Goal: Information Seeking & Learning: Find specific fact

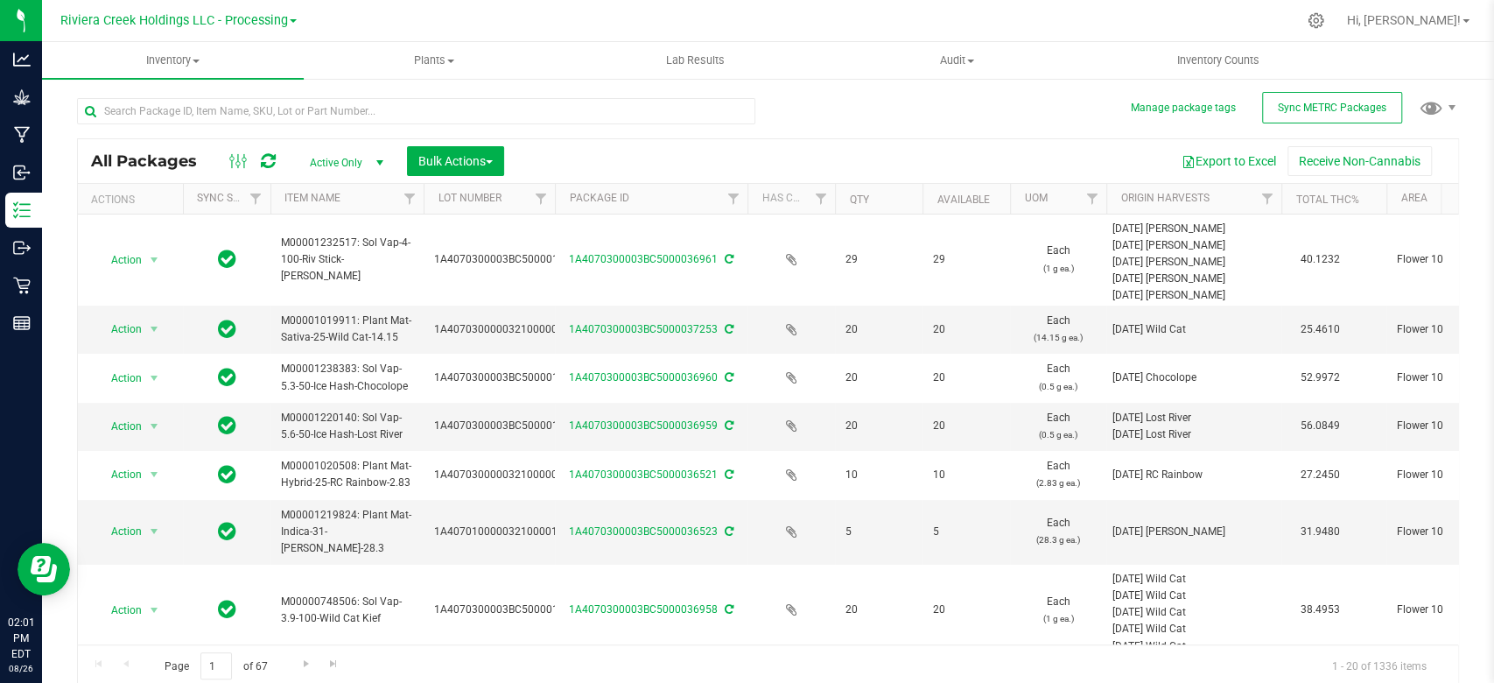
click at [171, 96] on div at bounding box center [422, 110] width 691 height 56
click at [171, 108] on input "text" at bounding box center [416, 111] width 678 height 26
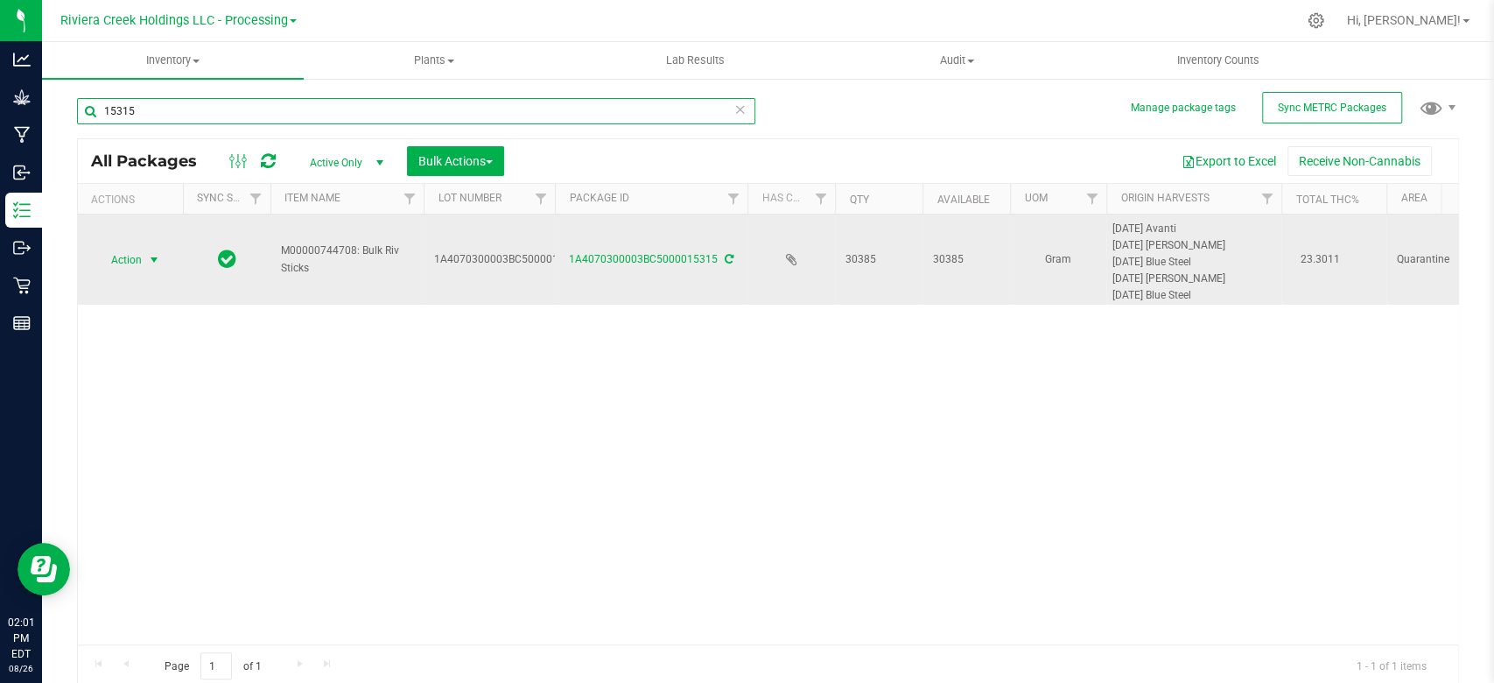
type input "15315"
click at [144, 255] on span "select" at bounding box center [155, 260] width 22 height 25
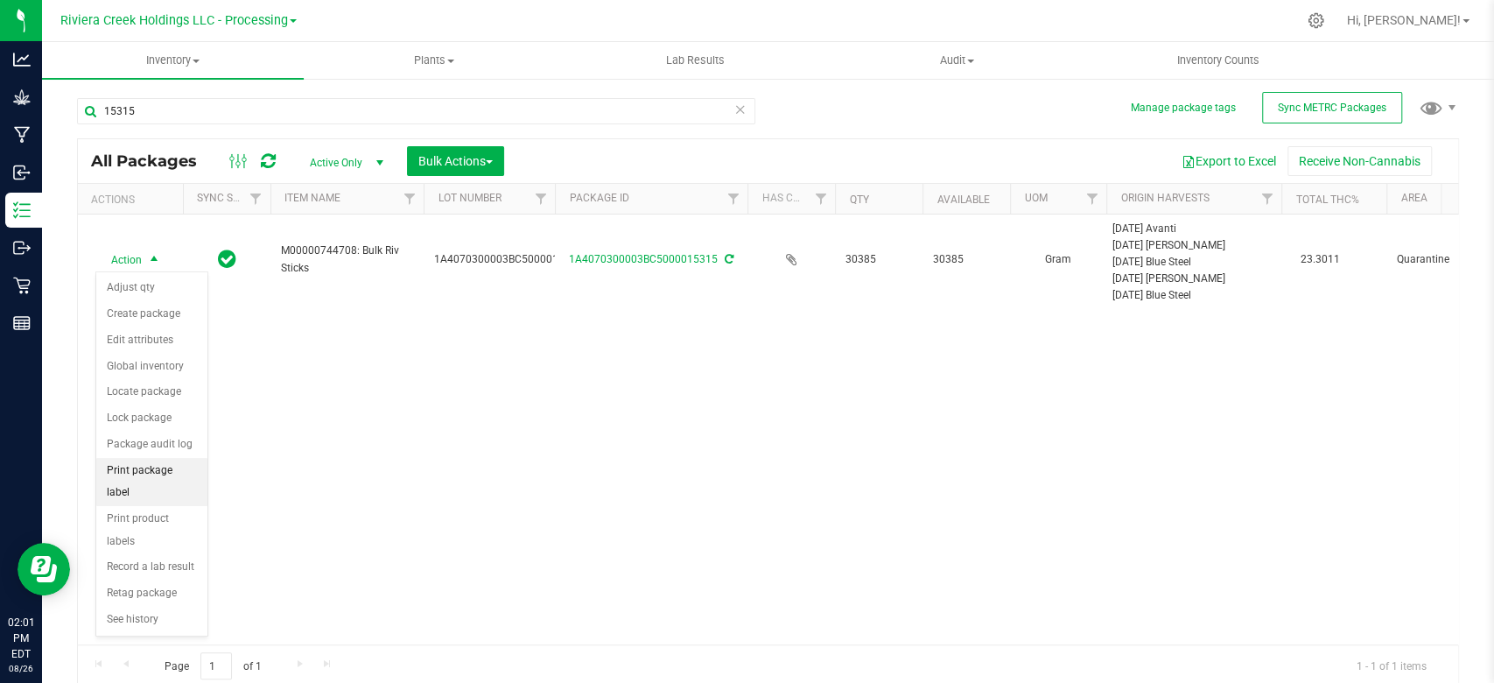
click at [137, 461] on li "Print package label" at bounding box center [151, 482] width 111 height 48
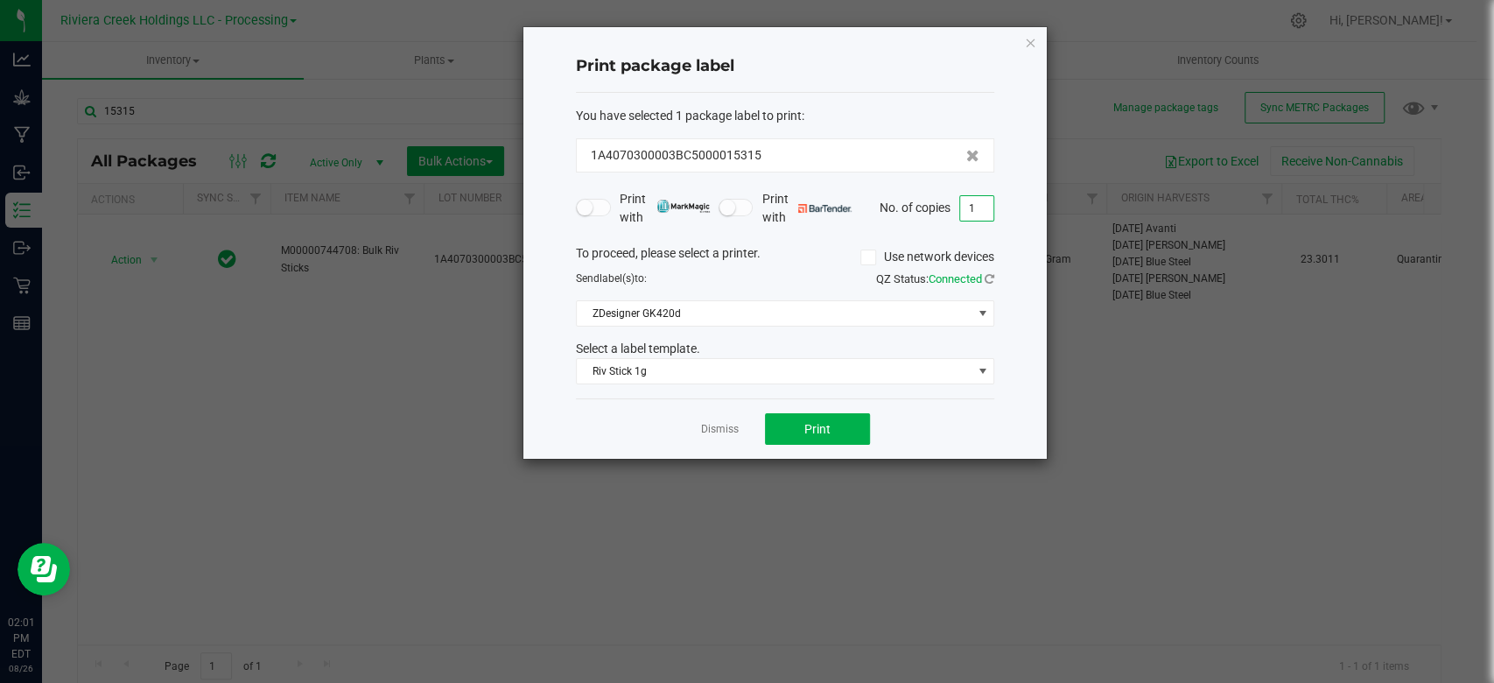
click at [972, 207] on input "1" at bounding box center [976, 208] width 33 height 25
type input "40"
click at [659, 376] on span "Riv Stick 1g" at bounding box center [774, 371] width 395 height 25
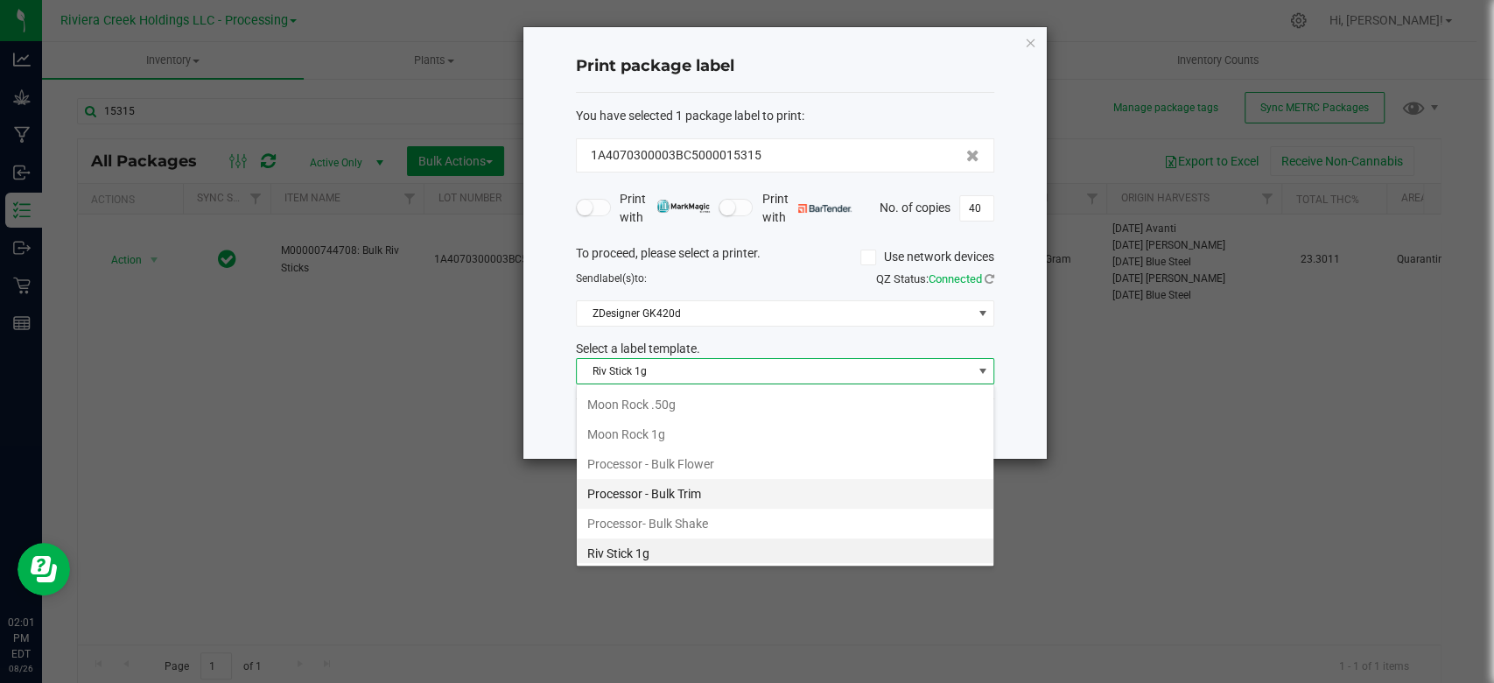
scroll to position [799, 0]
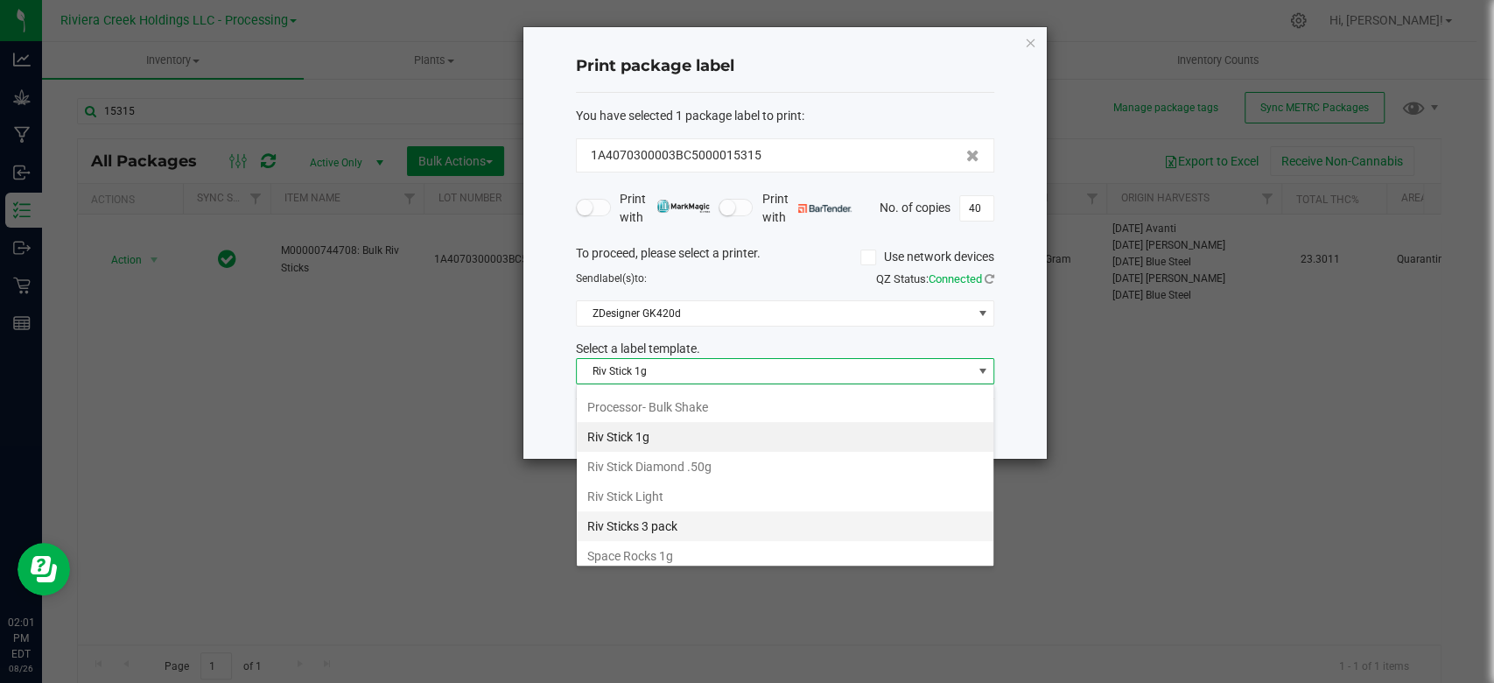
click at [658, 523] on li "Riv Sticks 3 pack" at bounding box center [785, 526] width 417 height 30
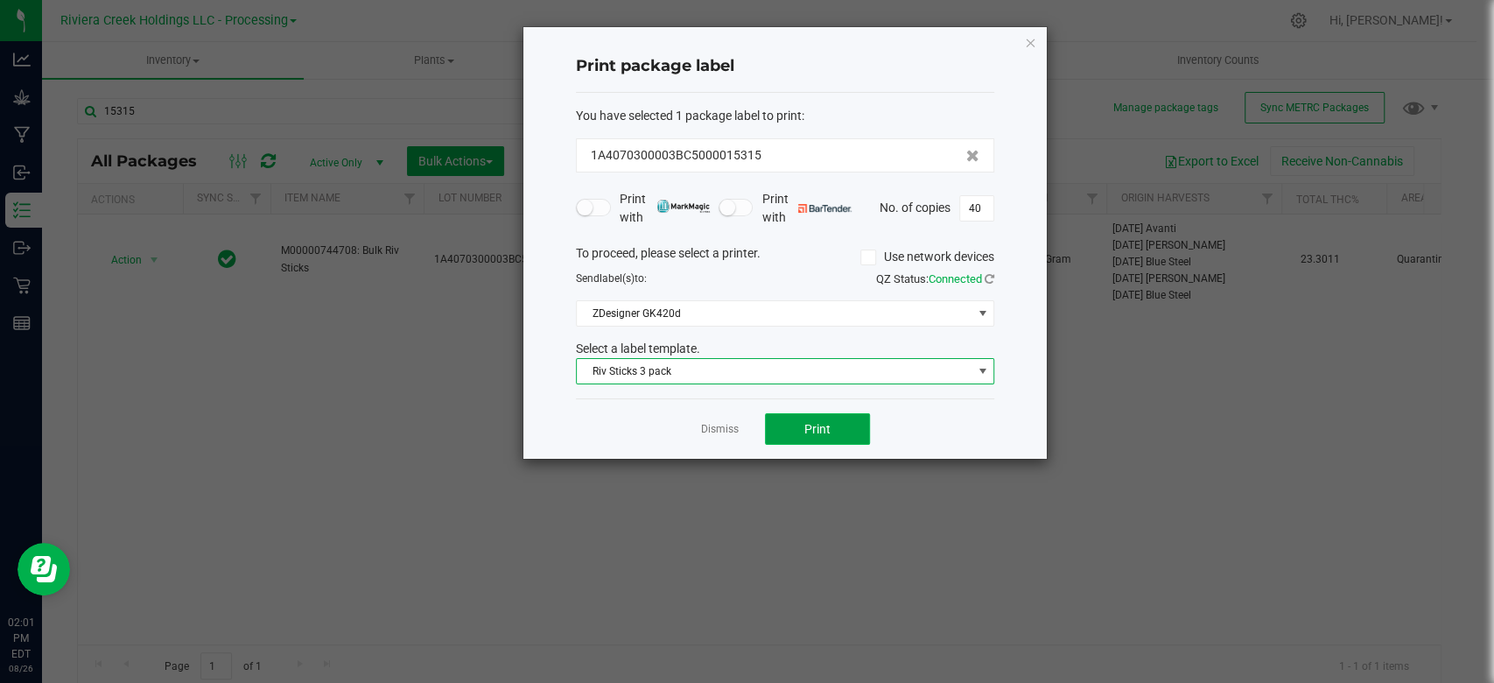
click at [824, 427] on span "Print" at bounding box center [817, 429] width 26 height 14
click at [1035, 42] on icon "button" at bounding box center [1030, 42] width 12 height 21
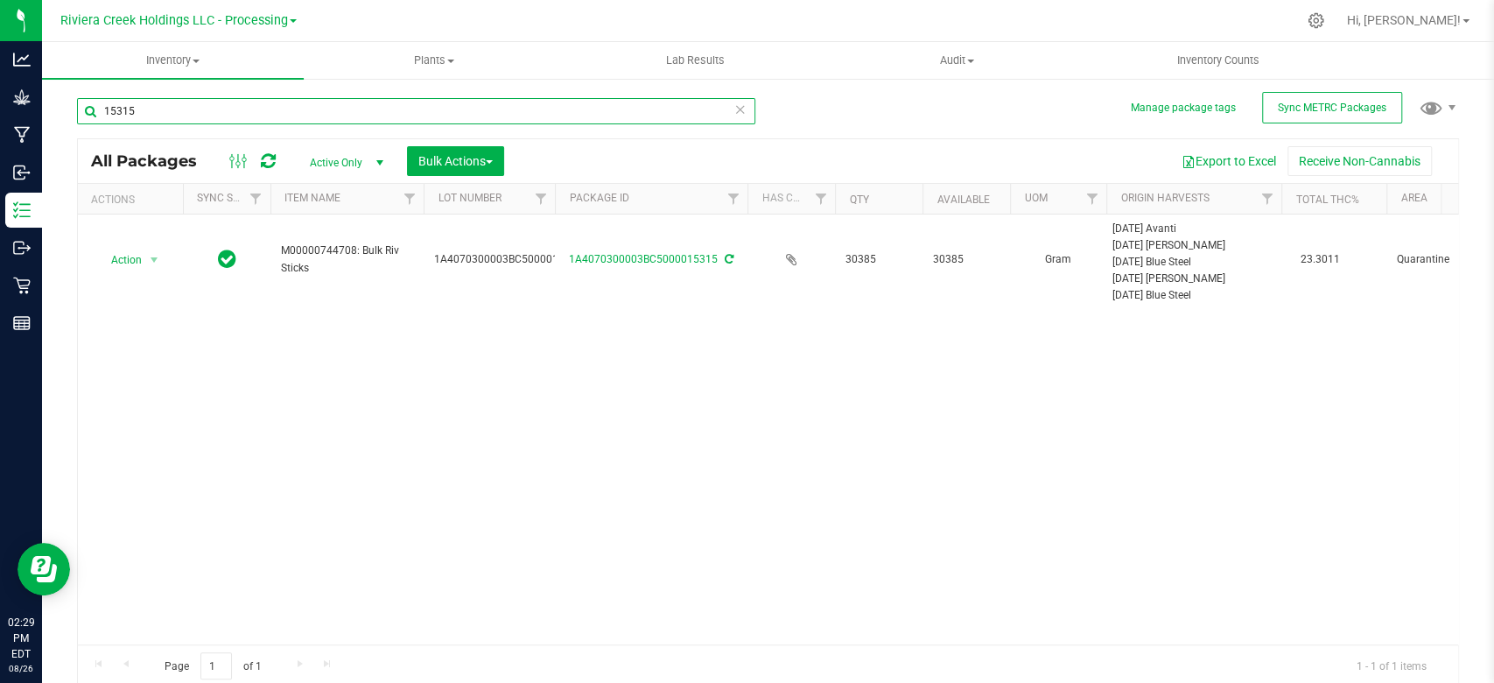
click at [145, 107] on input "15315" at bounding box center [416, 111] width 678 height 26
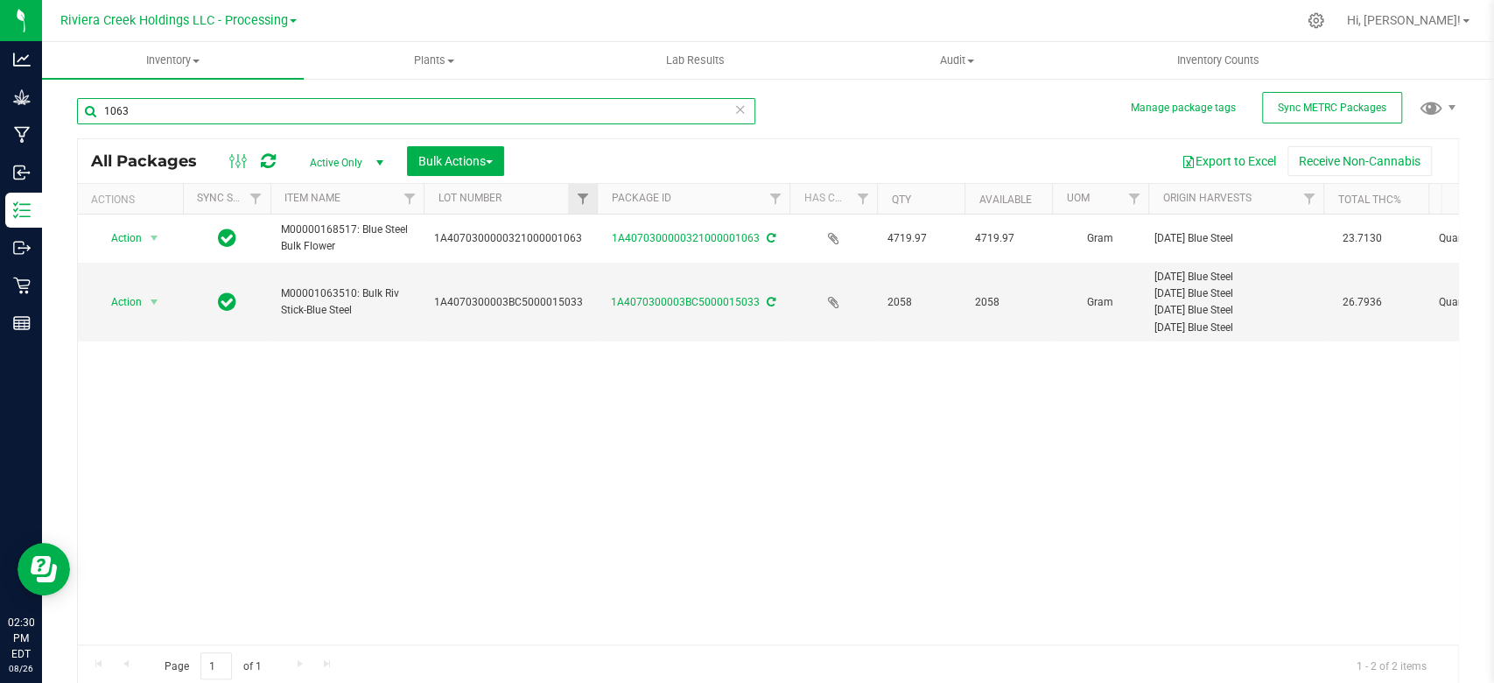
drag, startPoint x: 551, startPoint y: 200, endPoint x: 595, endPoint y: 193, distance: 44.3
click at [595, 193] on div "Actions Sync Status Item Name Lot Number Package ID Has COA Qty Available UOM O…" at bounding box center [760, 199] width 1364 height 30
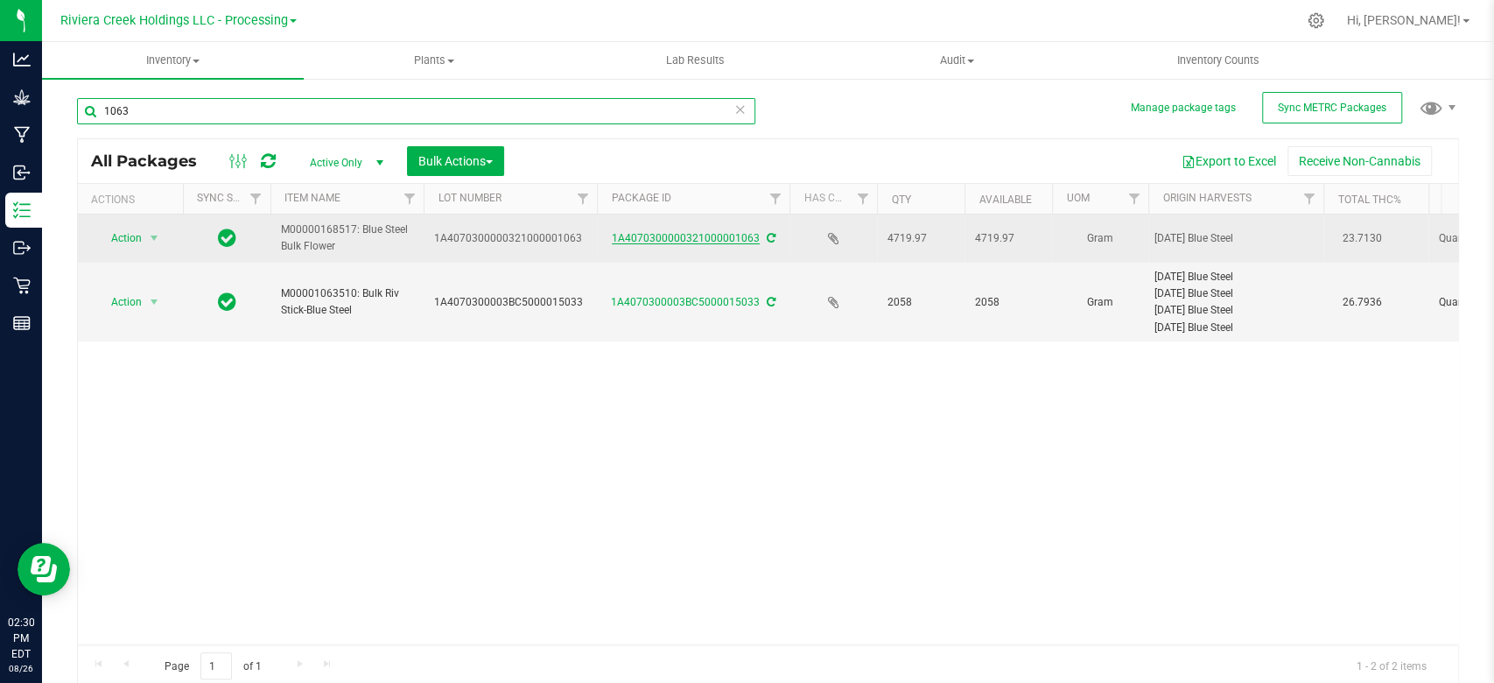
type input "1063"
click at [682, 236] on link "1A4070300000321000001063" at bounding box center [686, 238] width 148 height 12
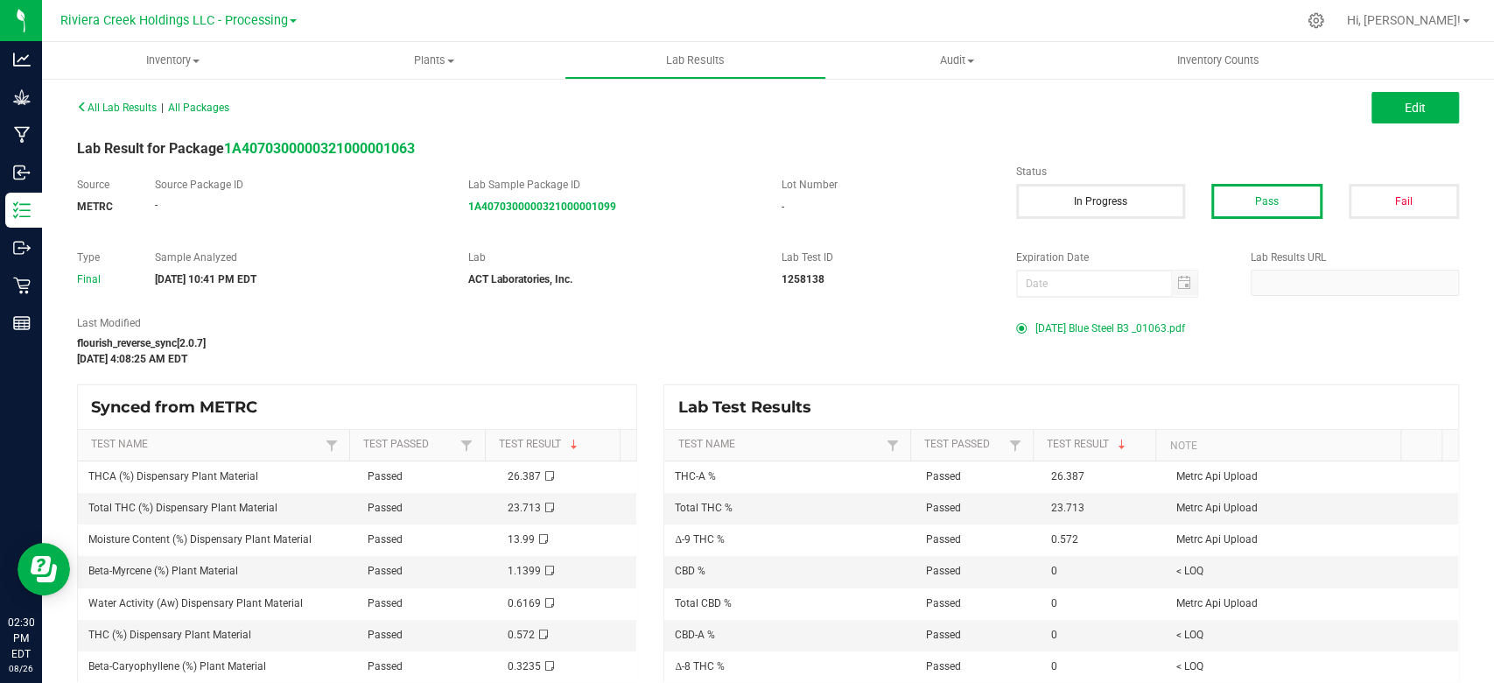
click at [1067, 322] on span "[DATE] Blue Steel B3 _01063.pdf" at bounding box center [1110, 328] width 150 height 26
click at [178, 63] on span "Inventory" at bounding box center [173, 61] width 262 height 16
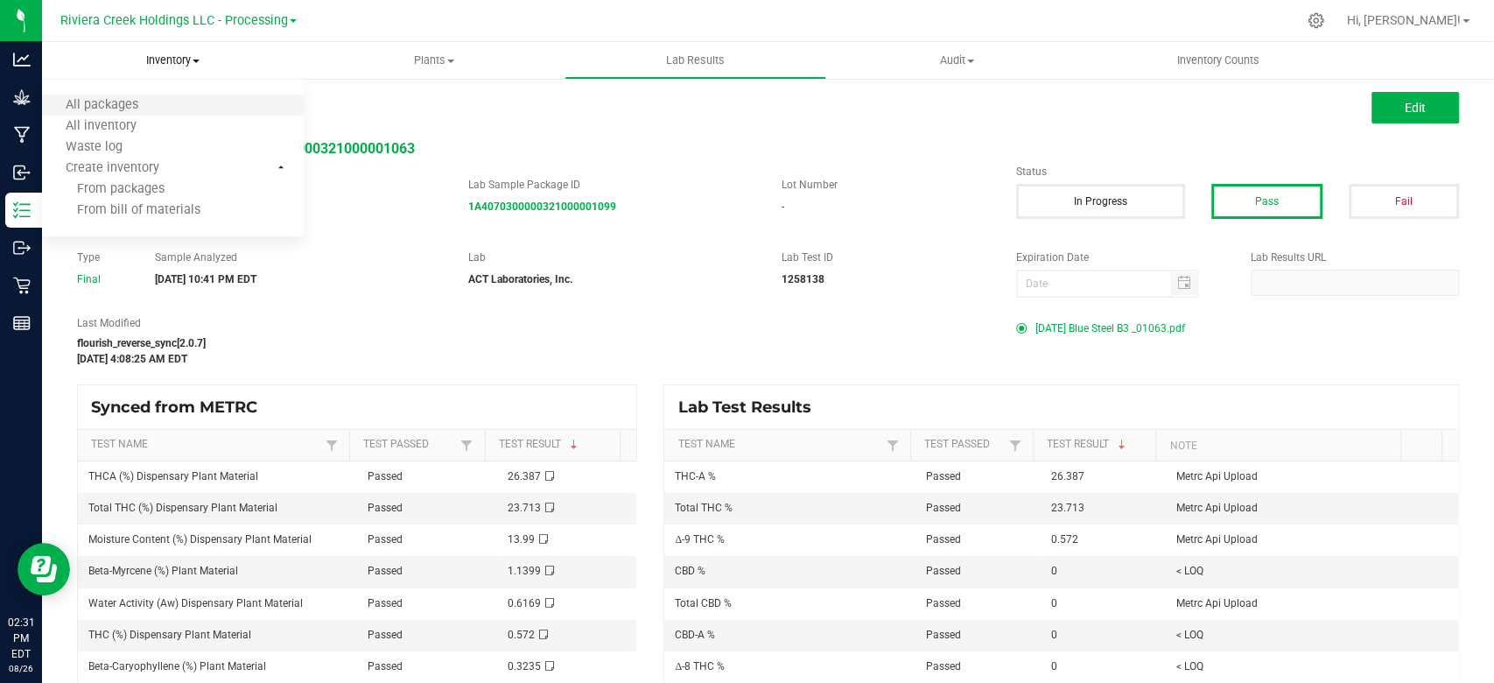
click at [151, 95] on li "All packages" at bounding box center [173, 105] width 262 height 21
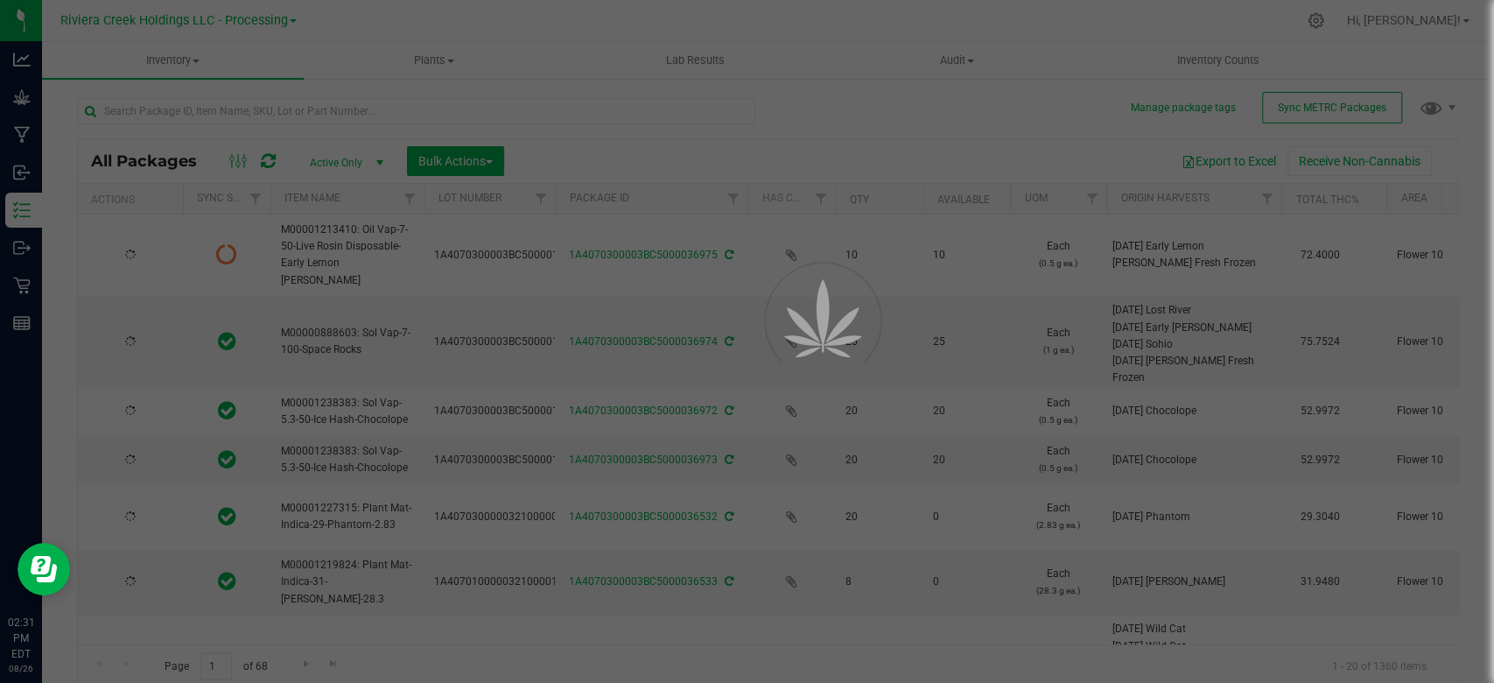
type input "[DATE]"
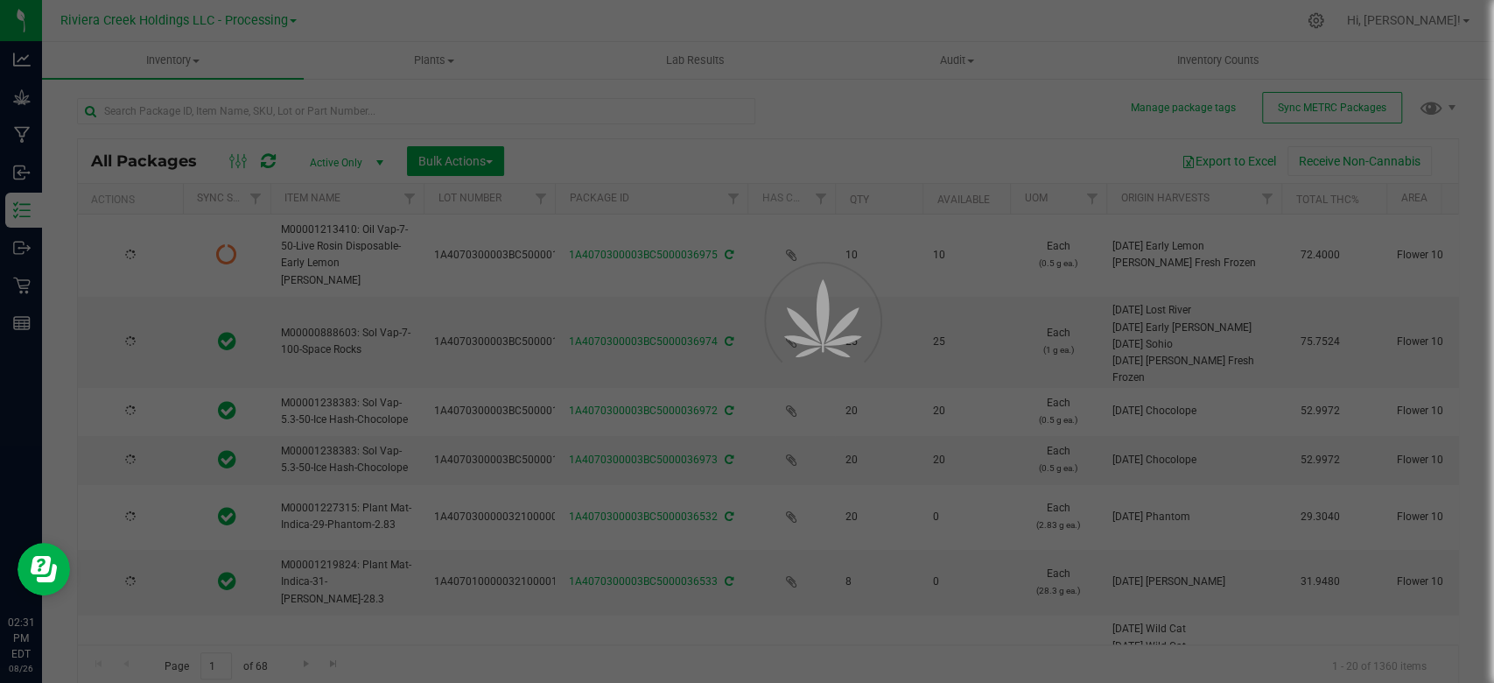
type input "[DATE]"
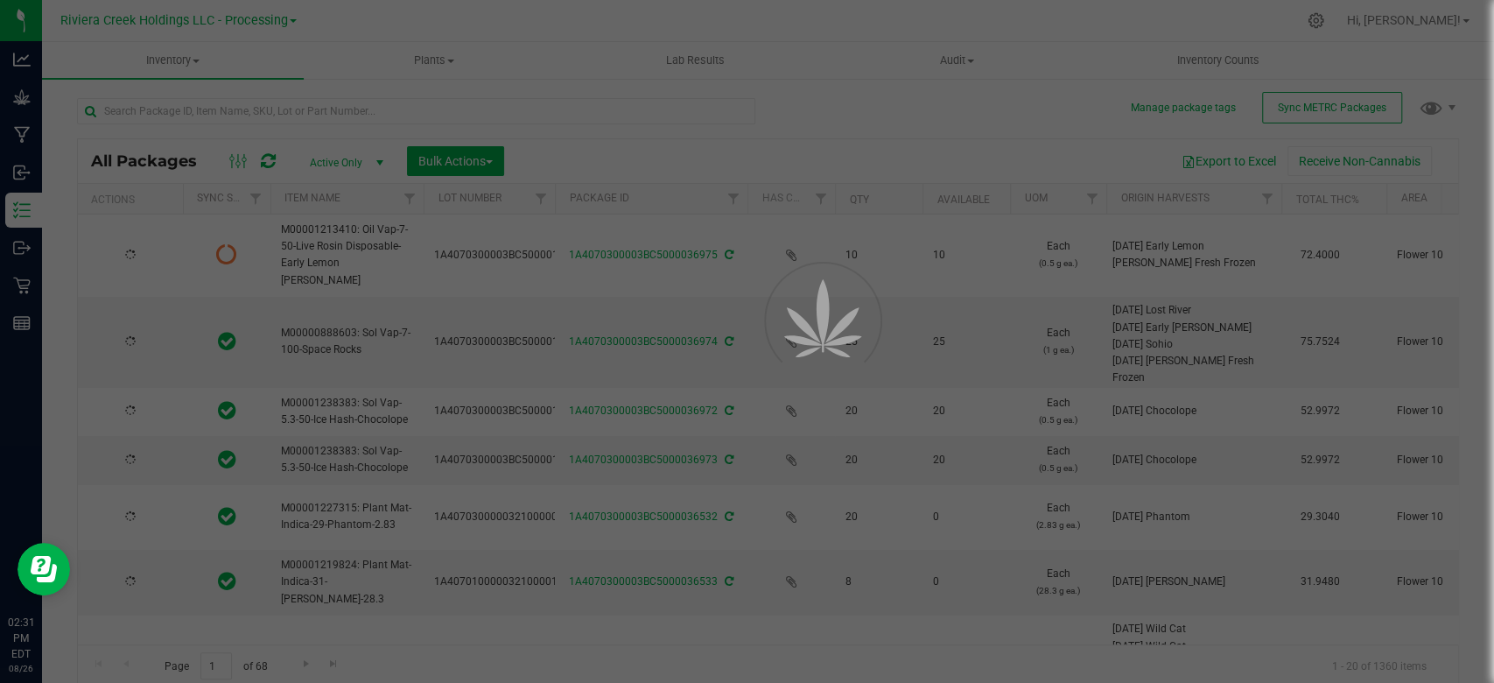
type input "[DATE]"
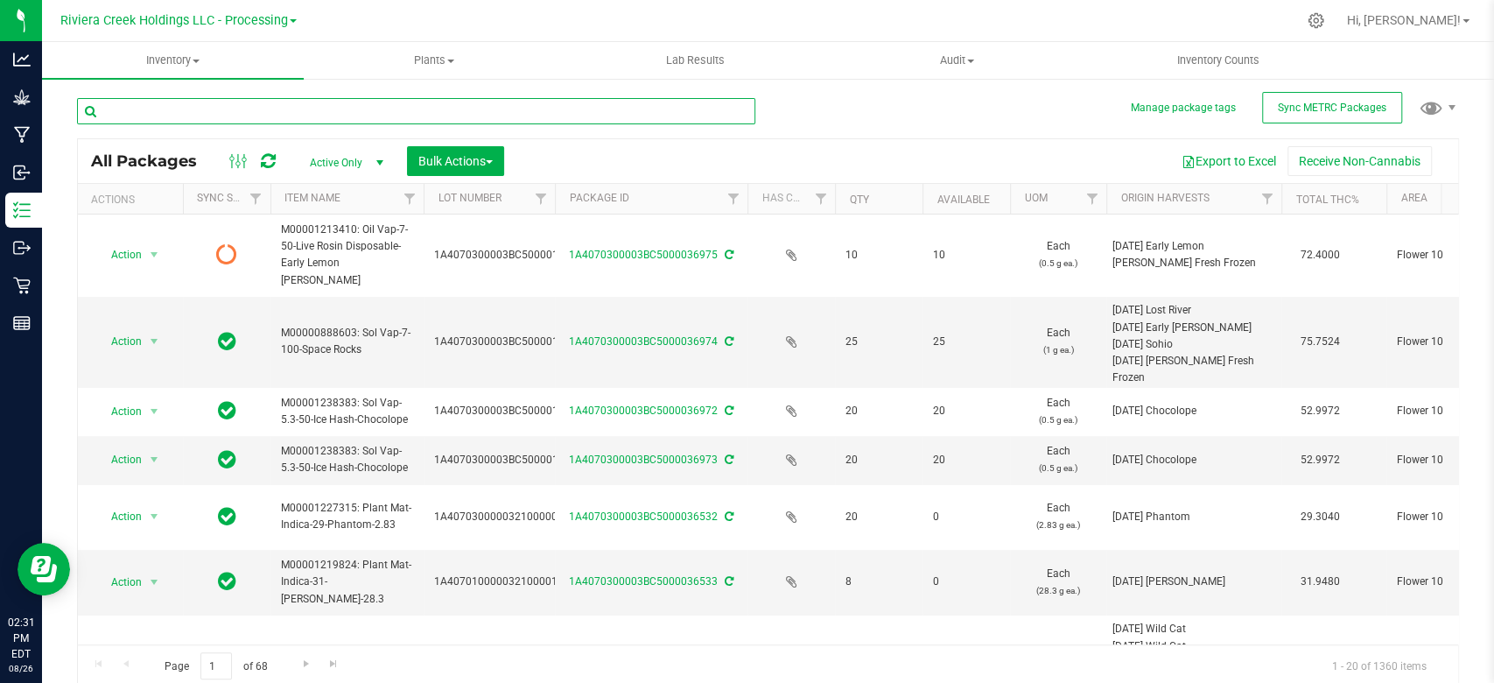
click at [163, 108] on input "text" at bounding box center [416, 111] width 678 height 26
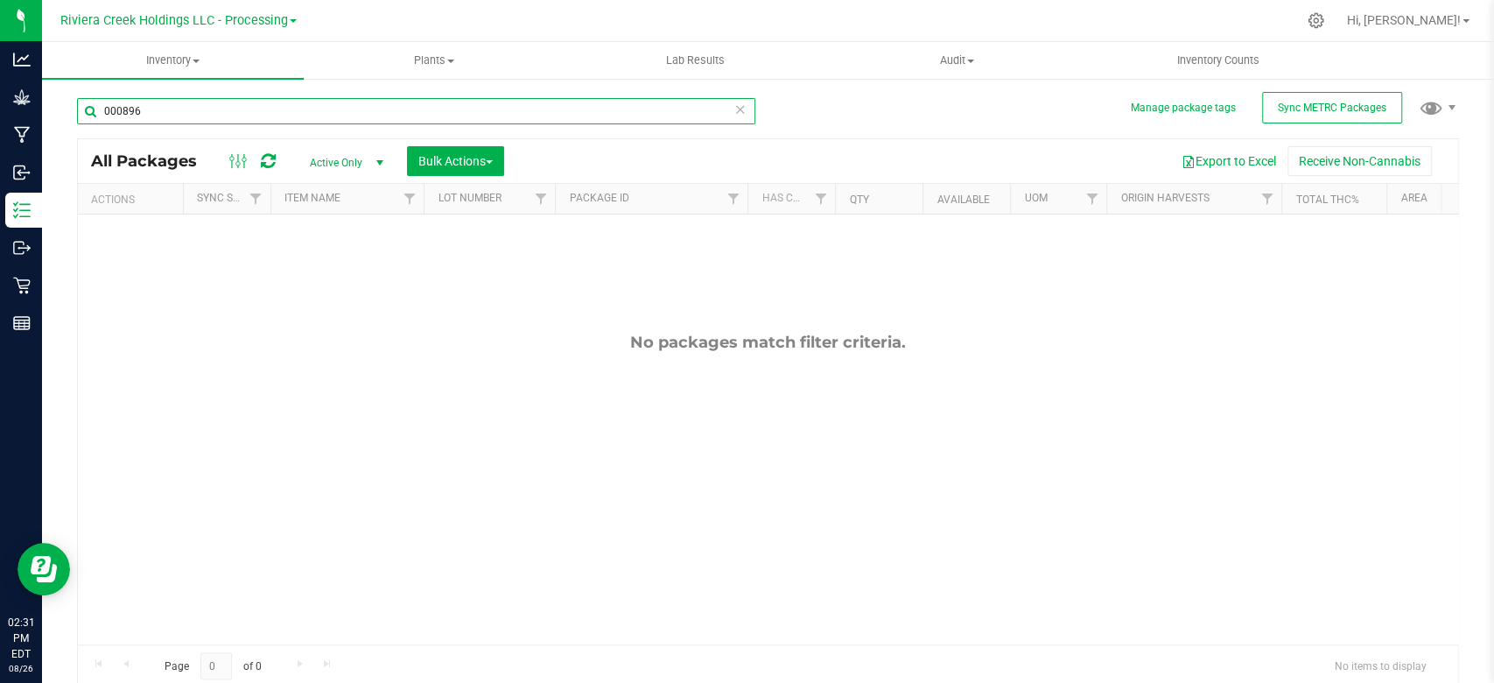
type input "000896"
click at [375, 159] on span "select" at bounding box center [380, 163] width 14 height 14
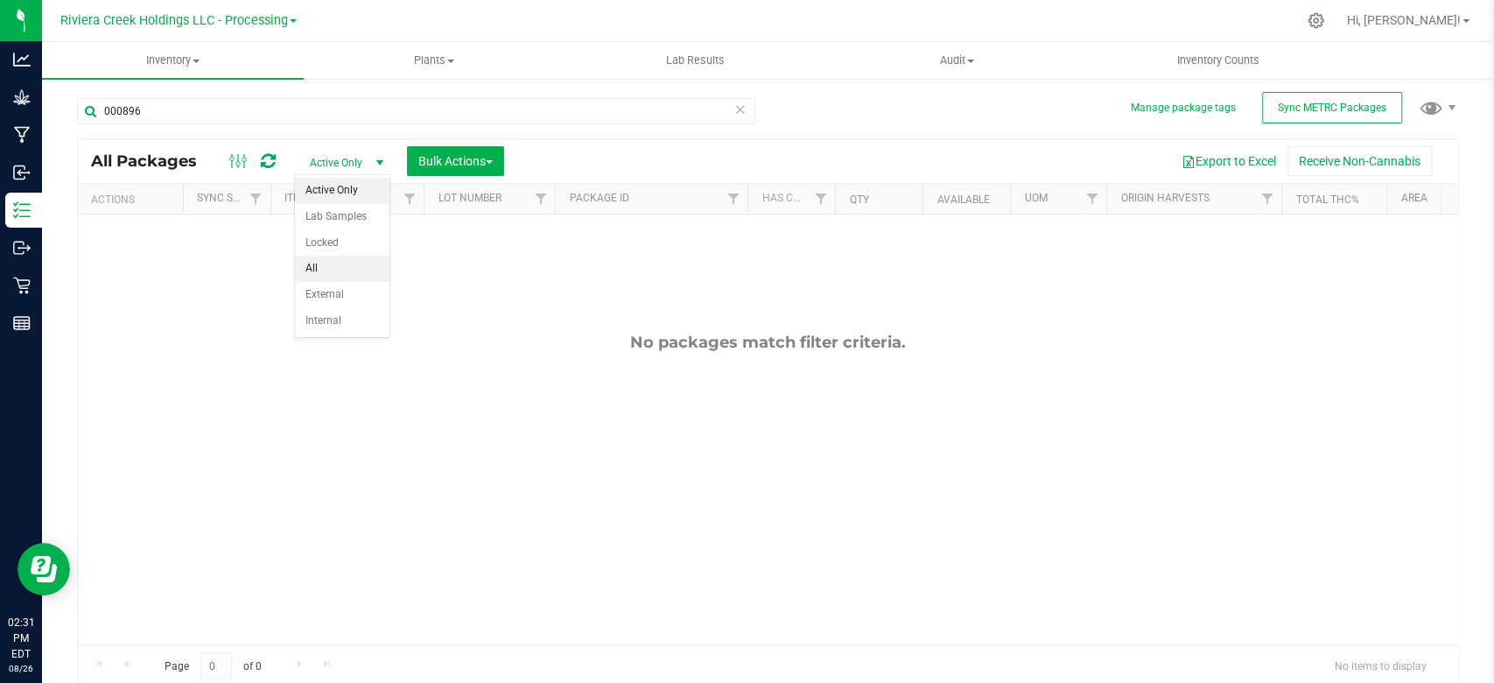
click at [325, 256] on li "All" at bounding box center [342, 269] width 95 height 26
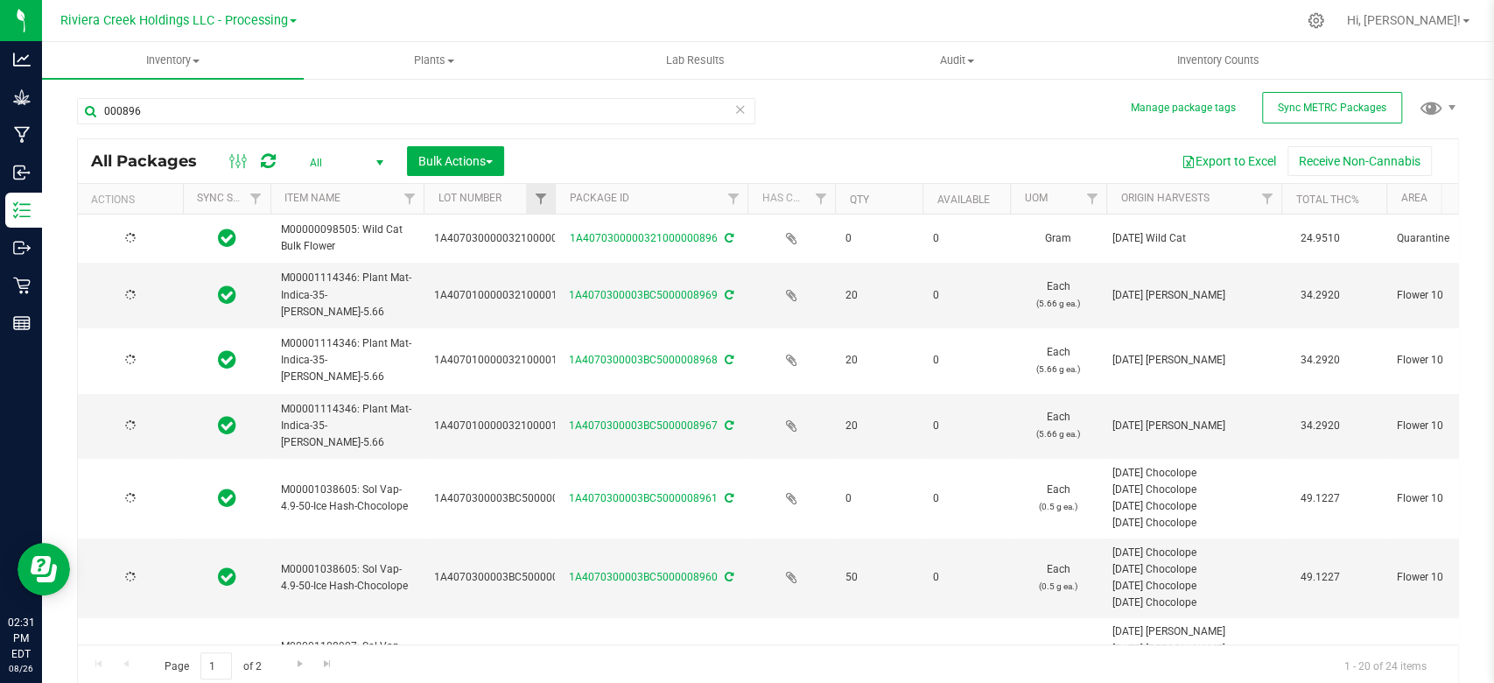
type input "[DATE]"
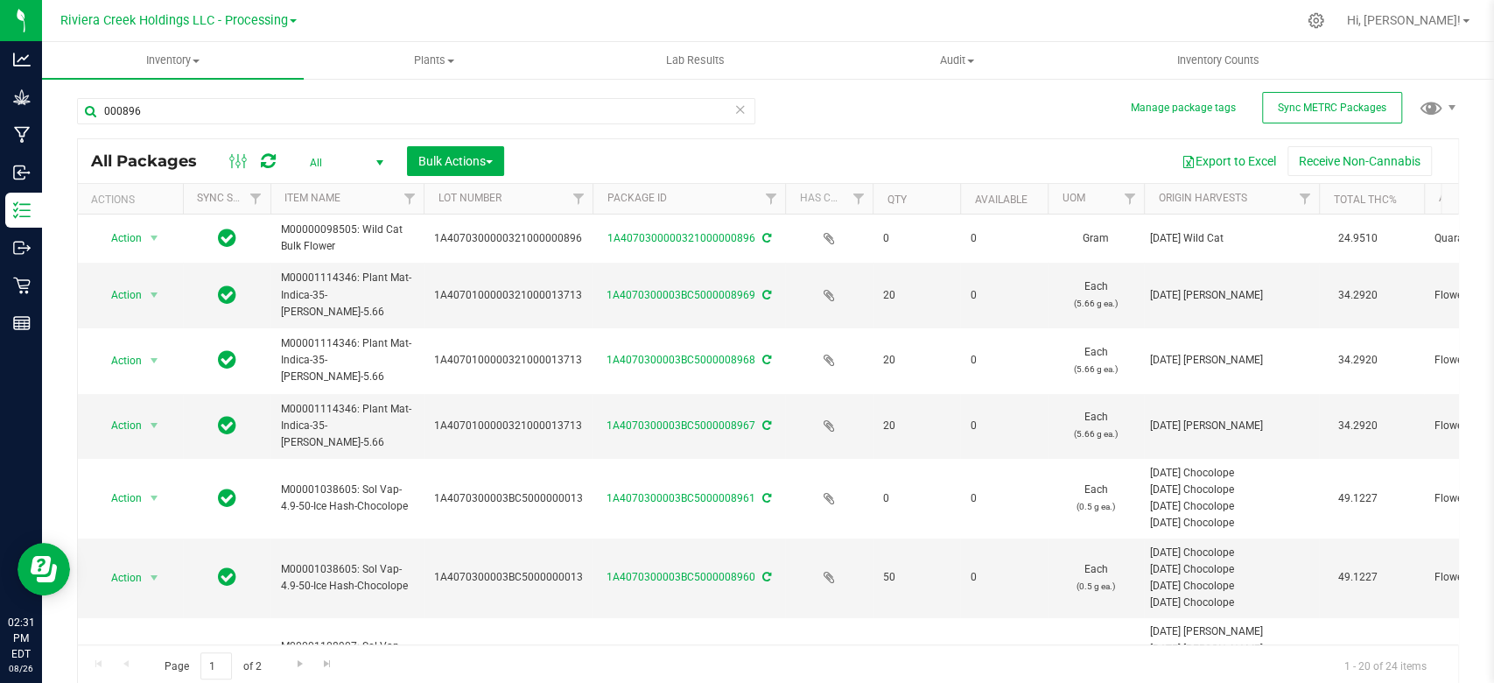
drag, startPoint x: 552, startPoint y: 203, endPoint x: 593, endPoint y: 197, distance: 41.6
click at [593, 197] on div "Actions Sync Status Item Name Lot Number Package ID Has COA Qty Available UOM O…" at bounding box center [760, 199] width 1364 height 30
click at [218, 118] on input "000896" at bounding box center [416, 111] width 678 height 26
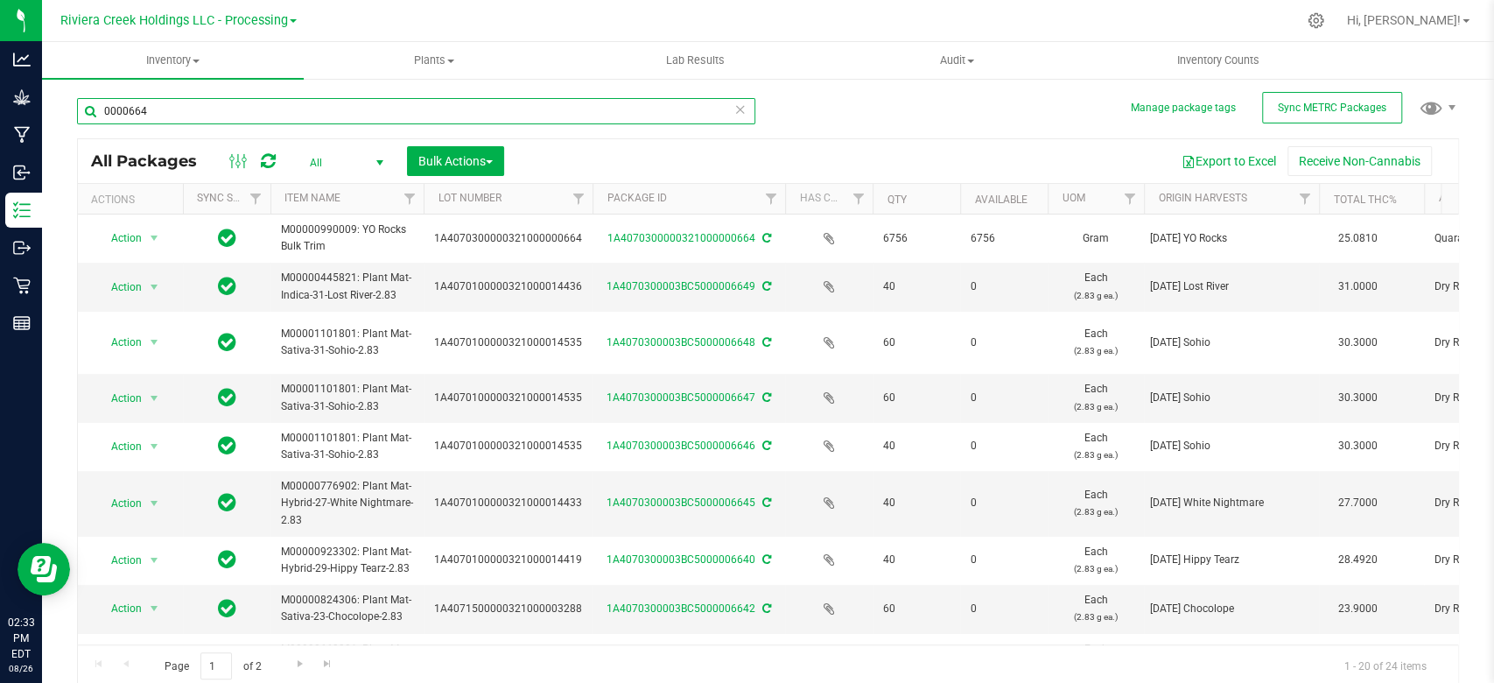
click at [242, 114] on input "0000664" at bounding box center [416, 111] width 678 height 26
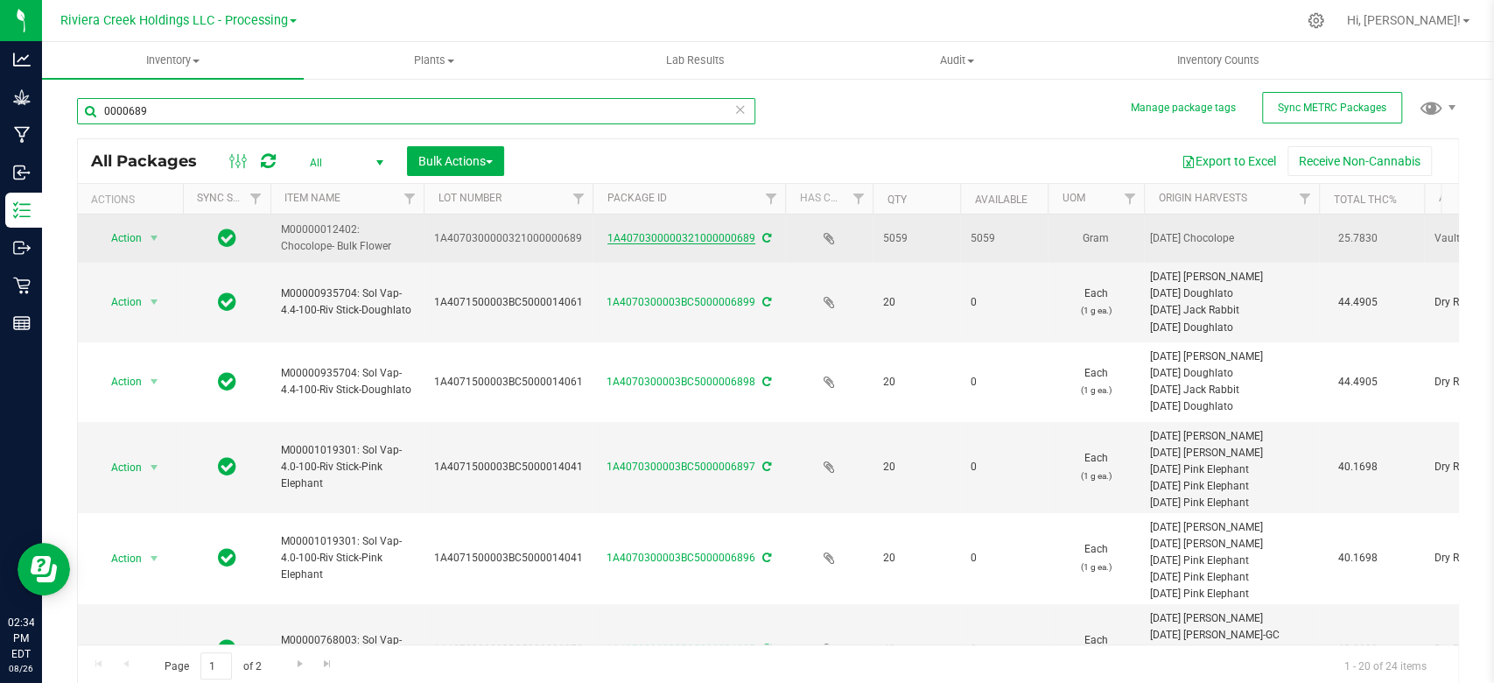
type input "0000689"
click at [673, 241] on link "1A4070300000321000000689" at bounding box center [681, 238] width 148 height 12
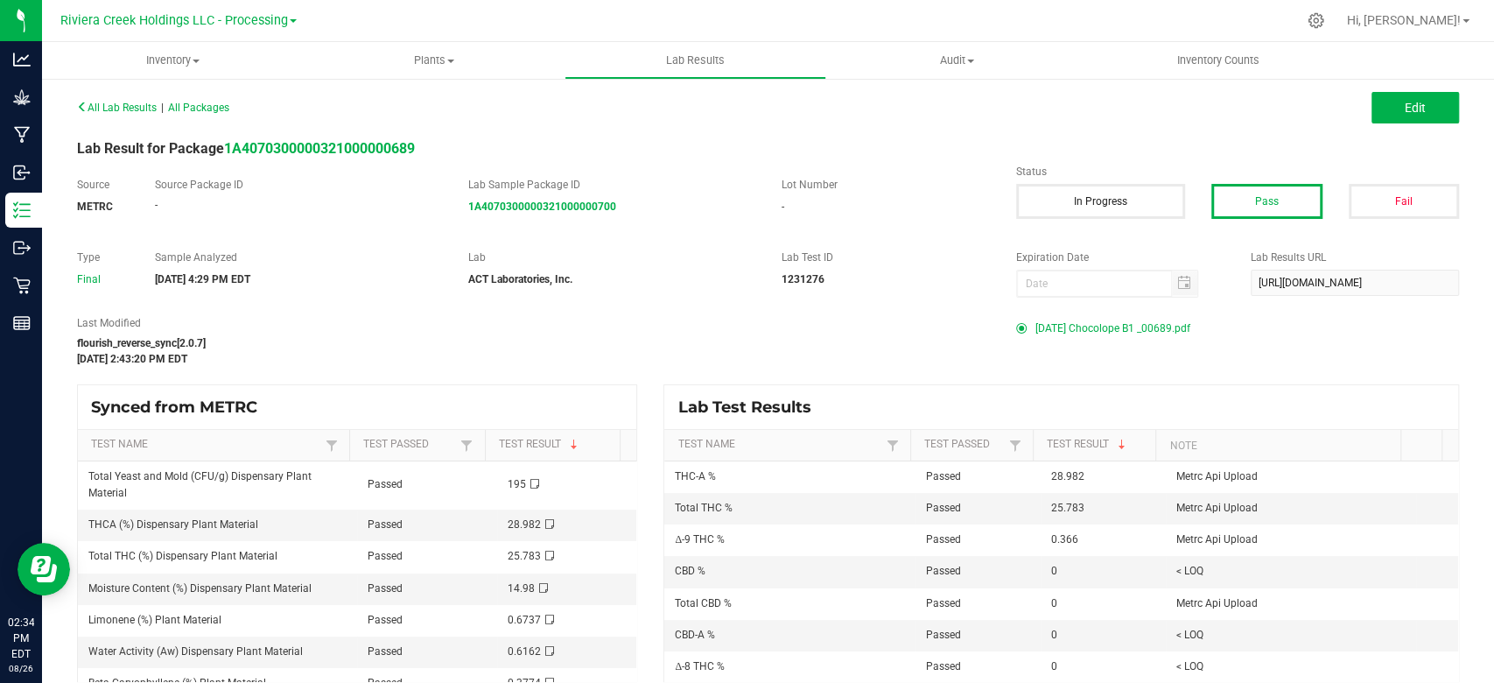
click at [1090, 324] on span "[DATE] Chocolope B1 _00689.pdf" at bounding box center [1112, 328] width 155 height 26
click at [173, 60] on span "Inventory" at bounding box center [173, 61] width 262 height 16
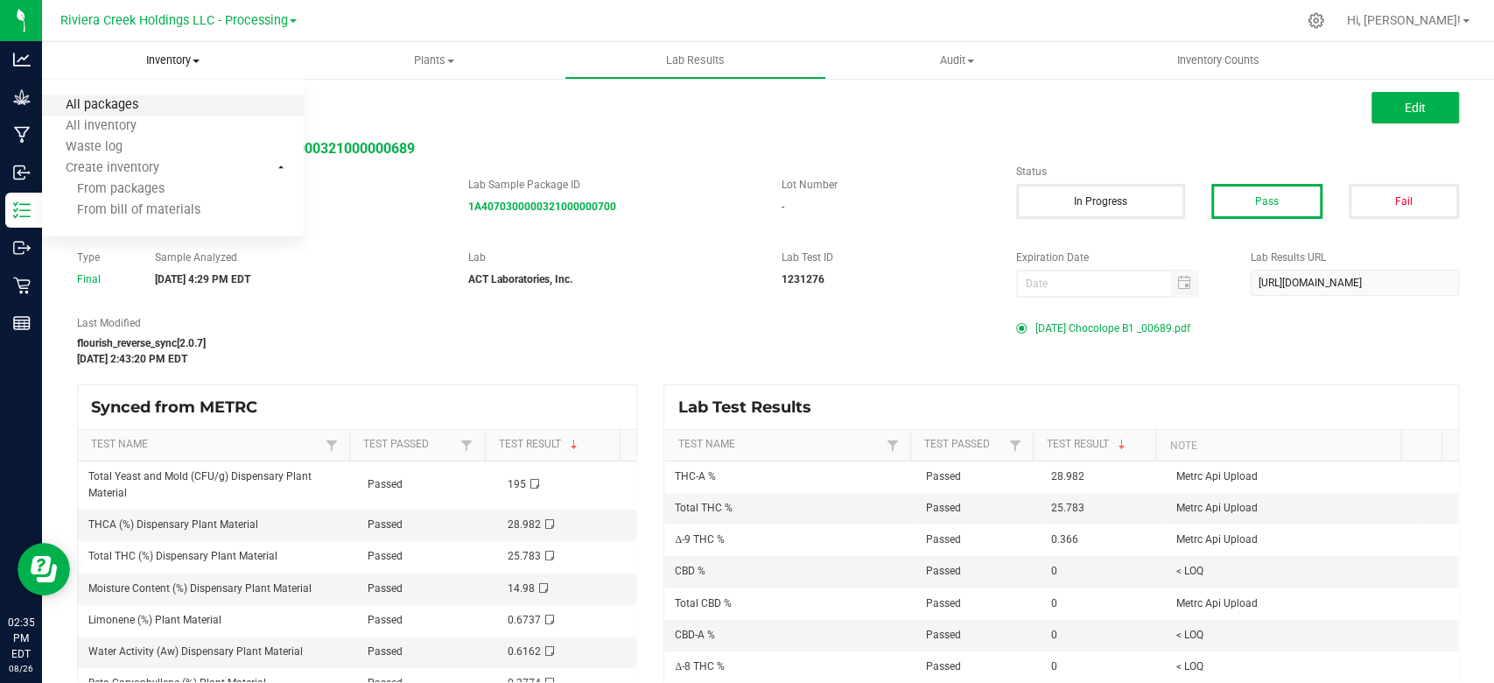
click at [138, 104] on span "All packages" at bounding box center [102, 105] width 120 height 15
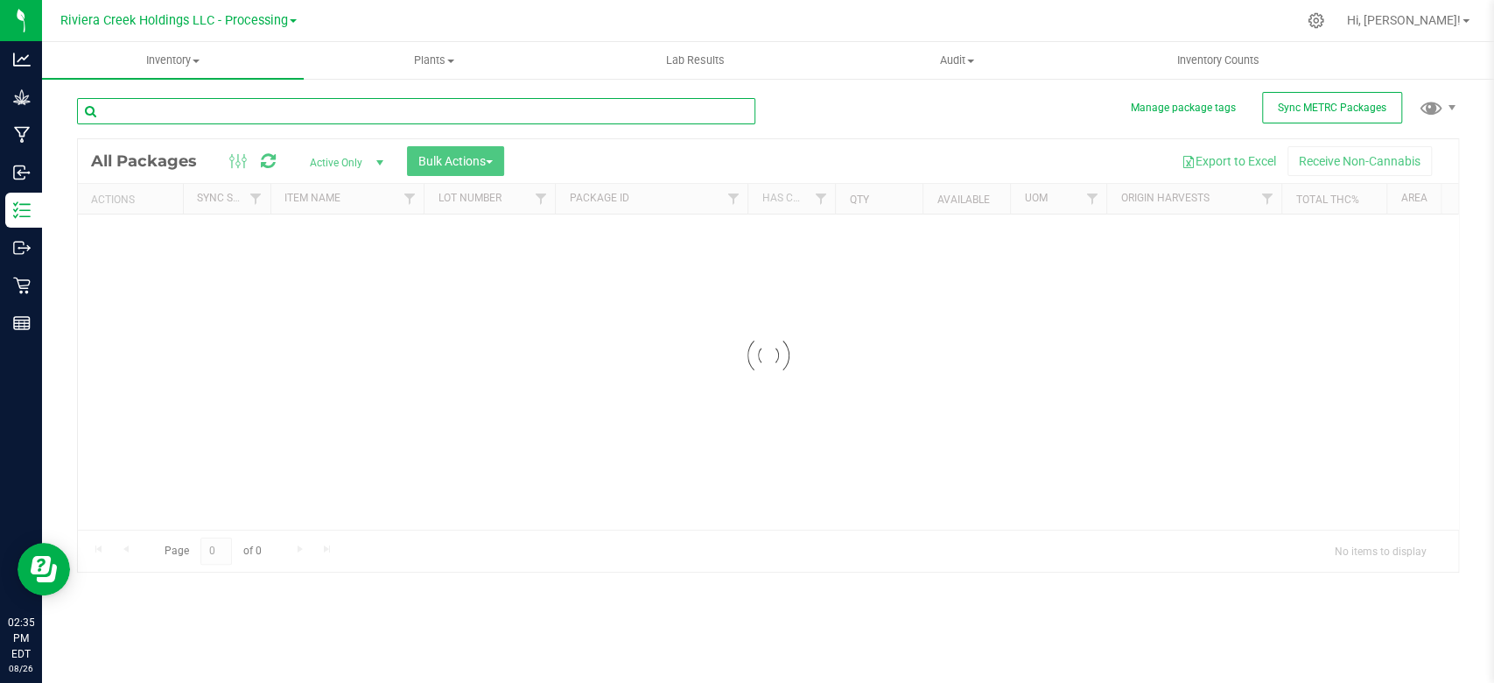
click at [150, 102] on input "text" at bounding box center [416, 111] width 678 height 26
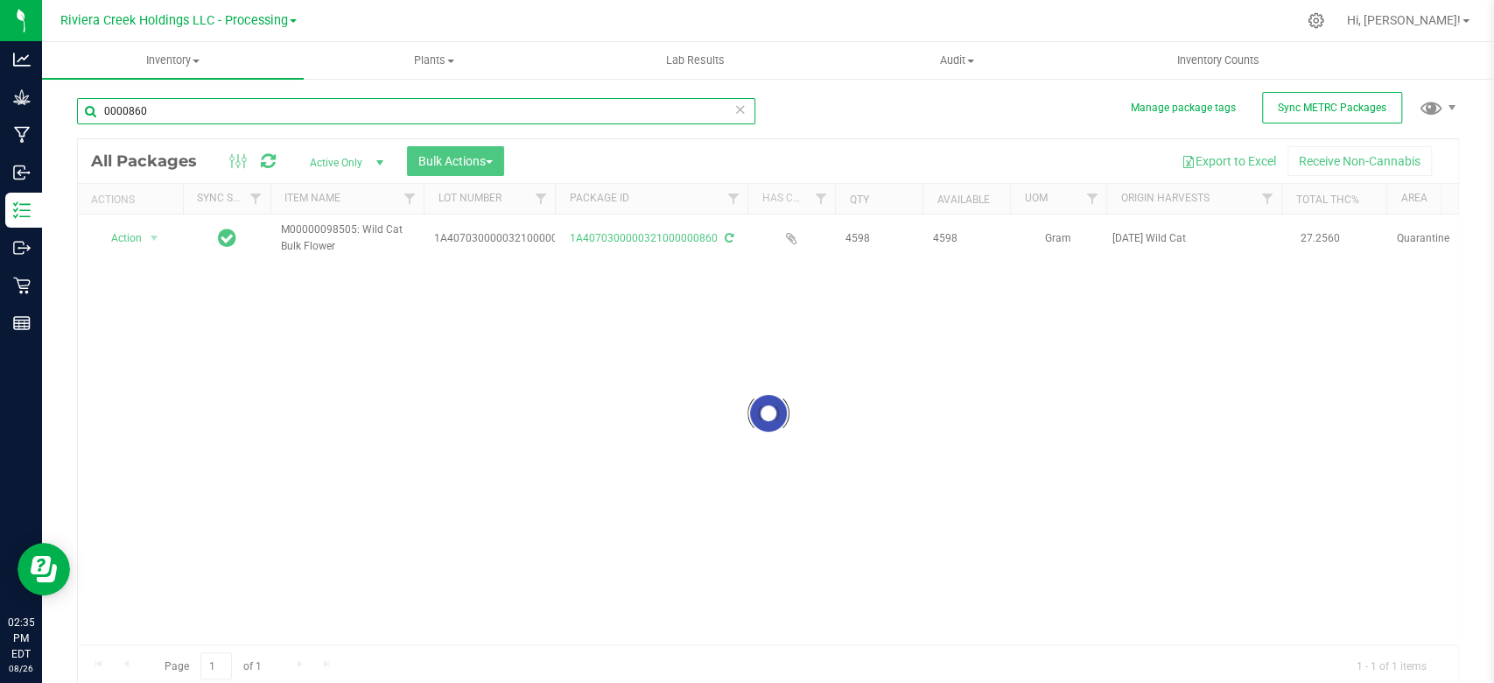
type input "0000860"
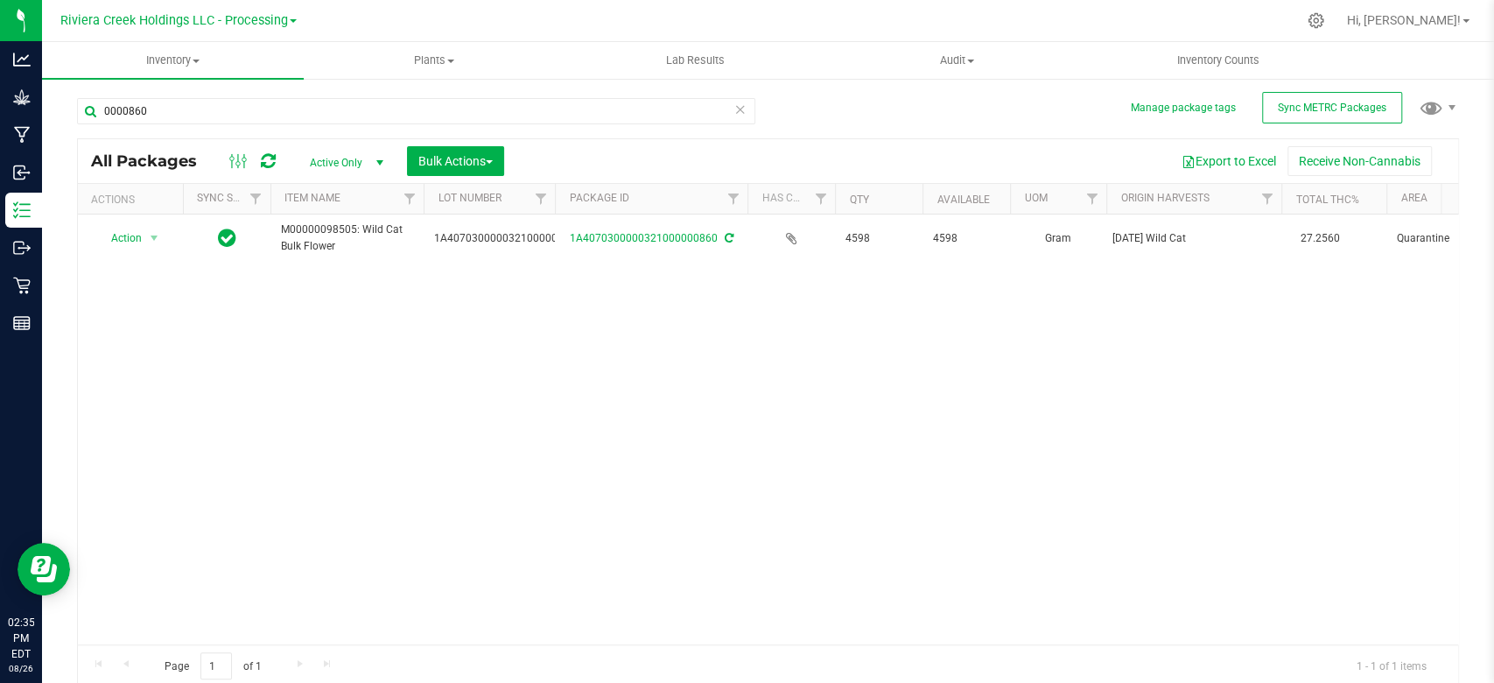
click at [676, 238] on link "1A4070300000321000000860" at bounding box center [644, 238] width 148 height 12
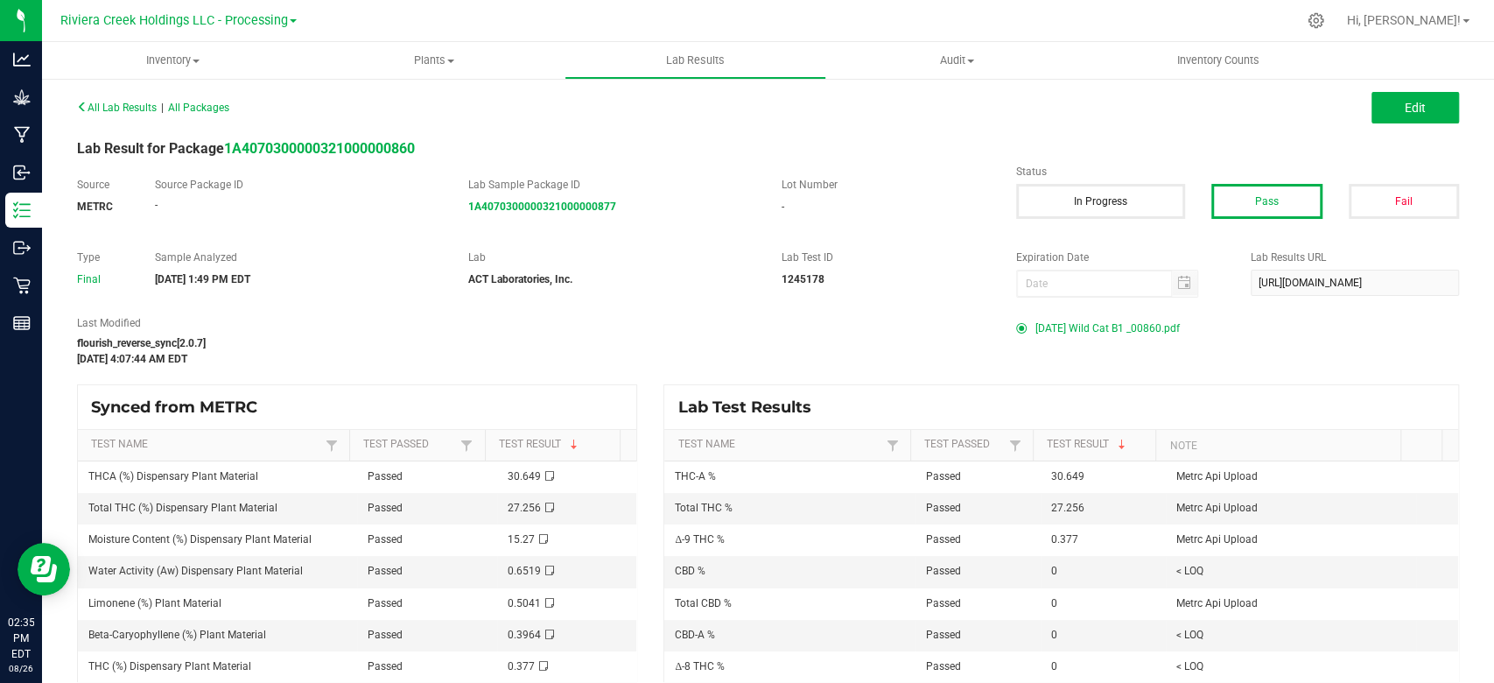
click at [1094, 329] on span "[DATE] Wild Cat B1 _00860.pdf" at bounding box center [1107, 328] width 144 height 26
click at [177, 64] on span "Inventory" at bounding box center [173, 61] width 262 height 16
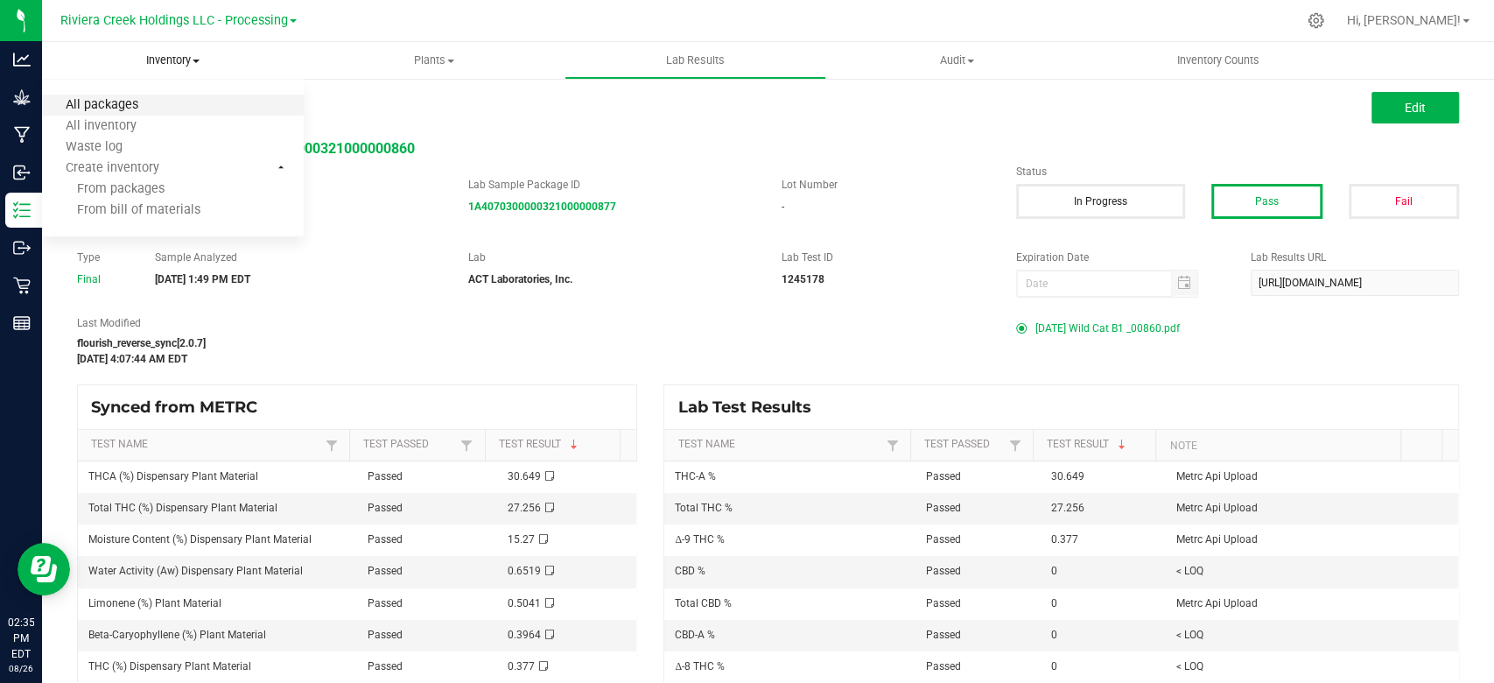
click at [137, 109] on span "All packages" at bounding box center [102, 105] width 120 height 15
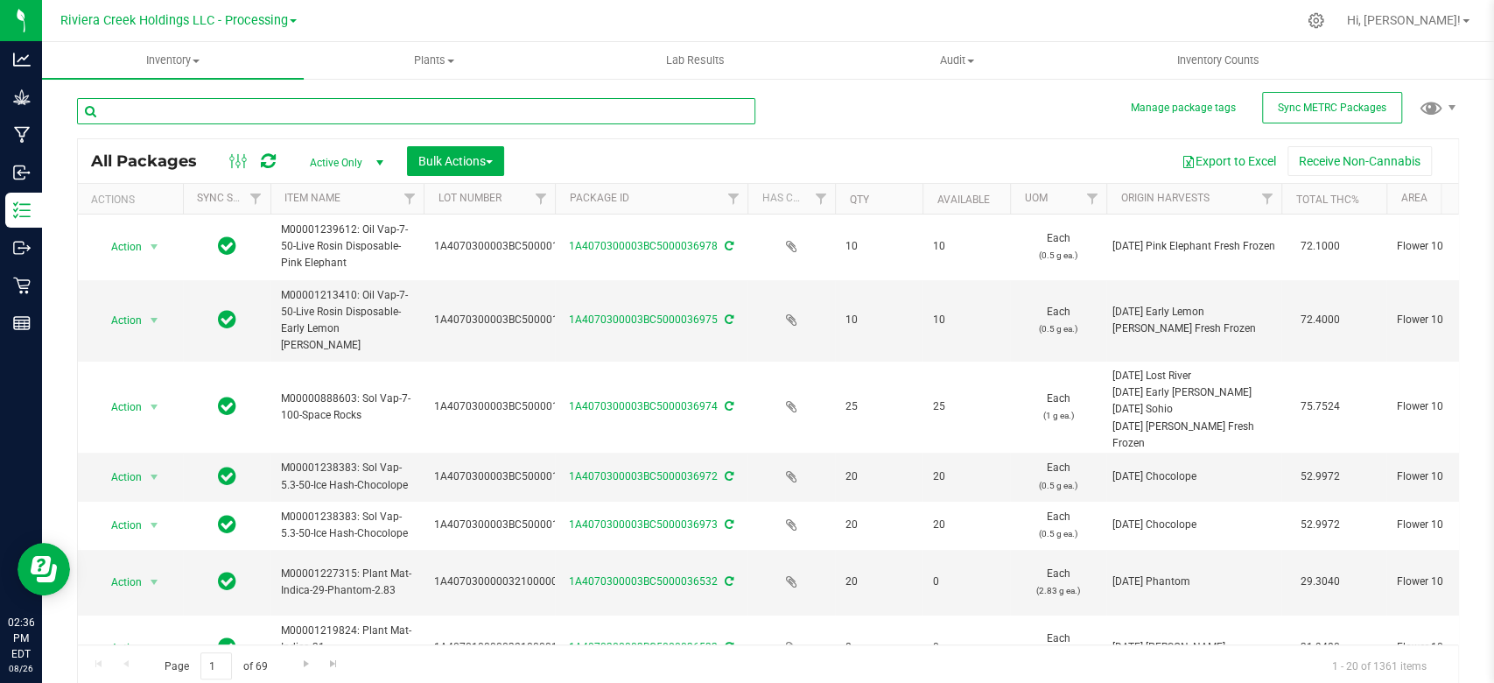
click at [250, 117] on input "text" at bounding box center [416, 111] width 678 height 26
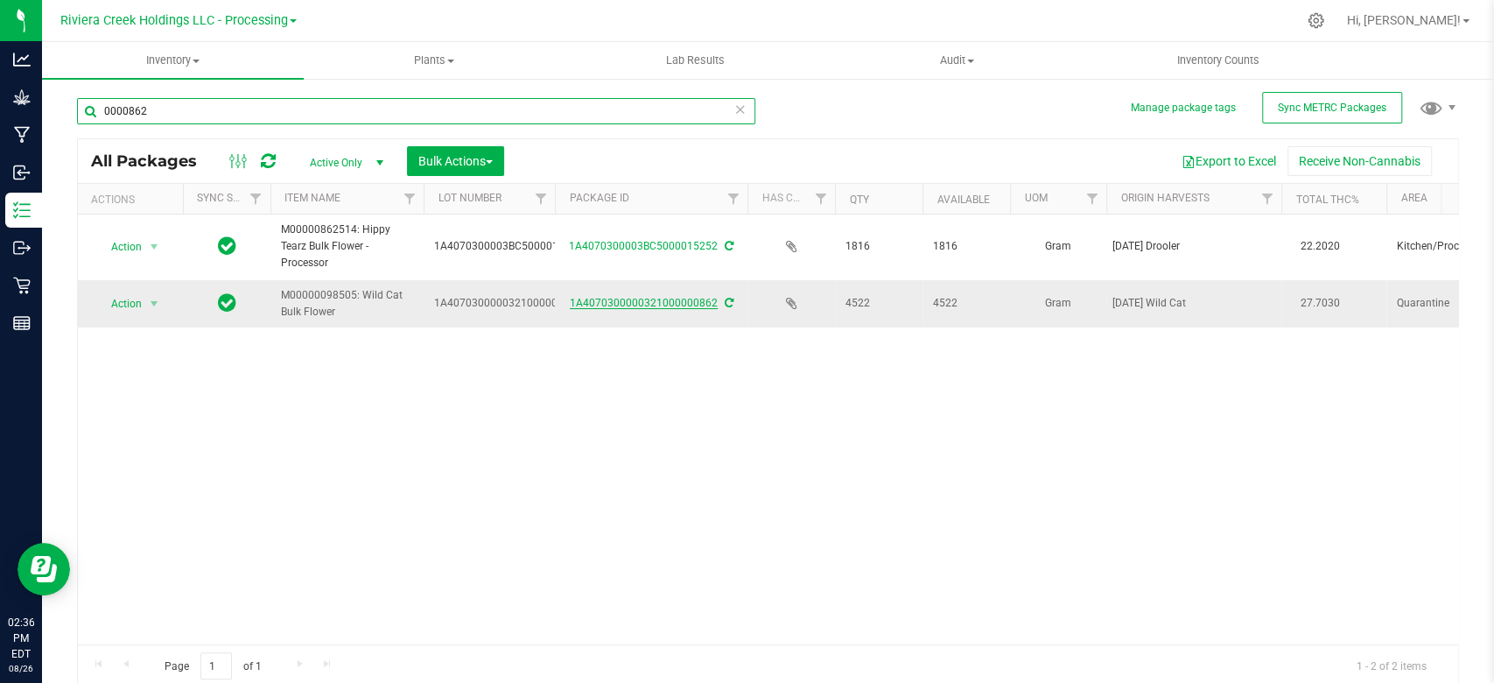
type input "0000862"
click at [643, 303] on link "1A4070300000321000000862" at bounding box center [644, 303] width 148 height 12
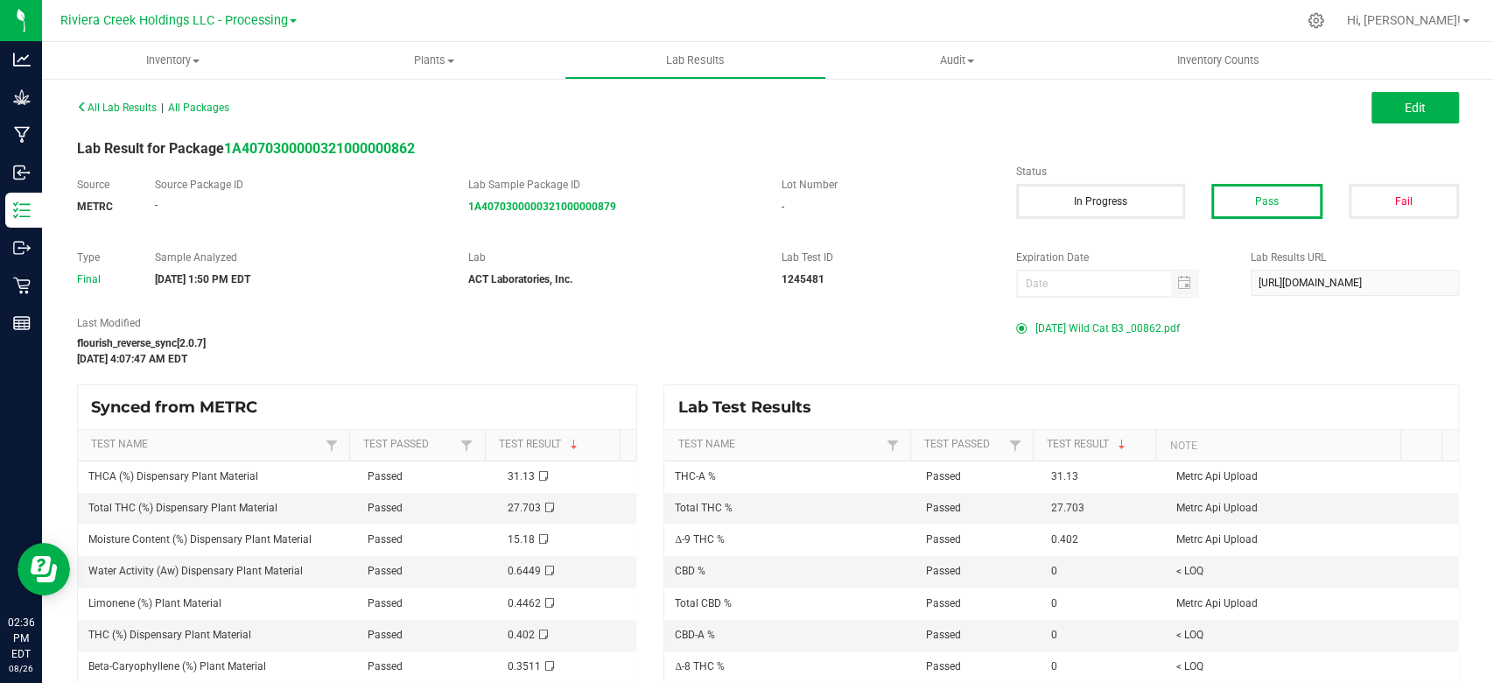
click at [1071, 326] on span "[DATE] Wild Cat B3 _00862.pdf" at bounding box center [1107, 328] width 144 height 26
click at [189, 48] on uib-tab-heading "Inventory All packages All inventory Waste log Create inventory" at bounding box center [173, 60] width 262 height 37
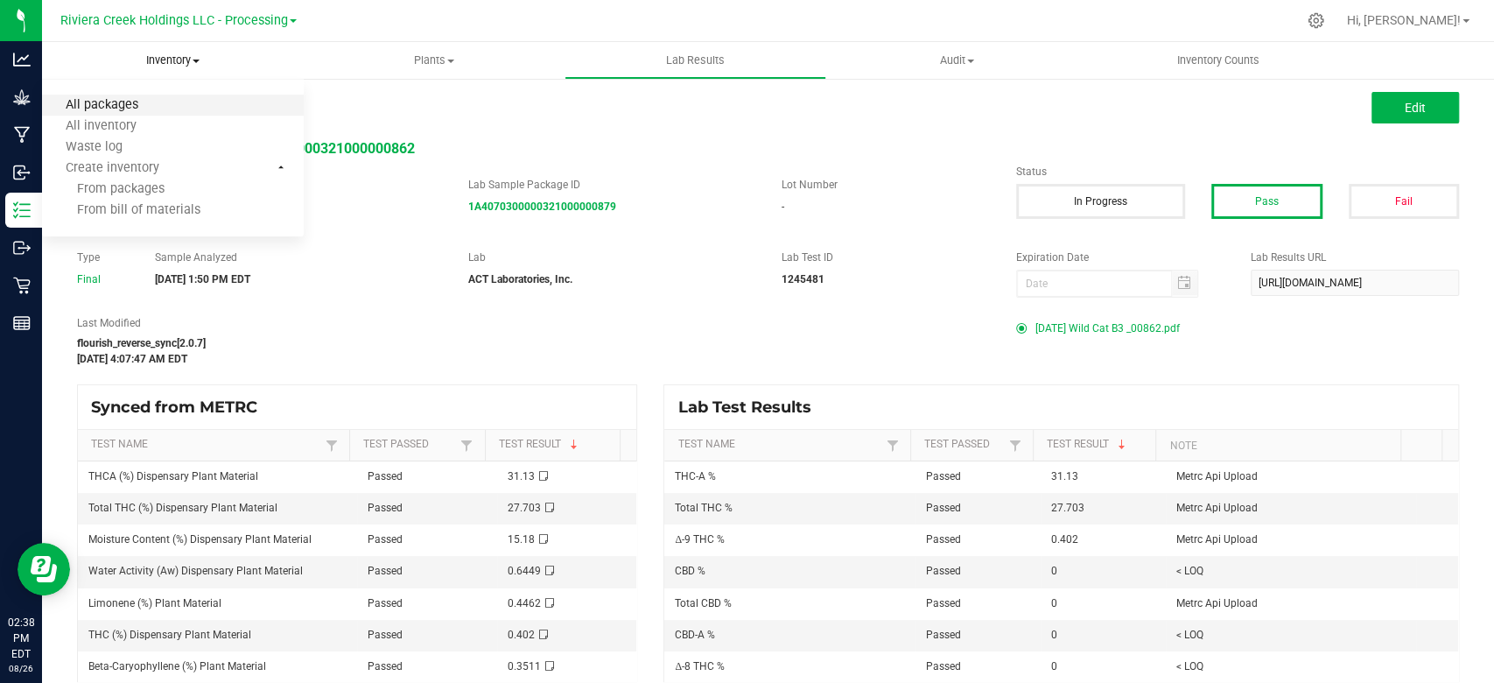
click at [154, 98] on span "All packages" at bounding box center [102, 105] width 120 height 15
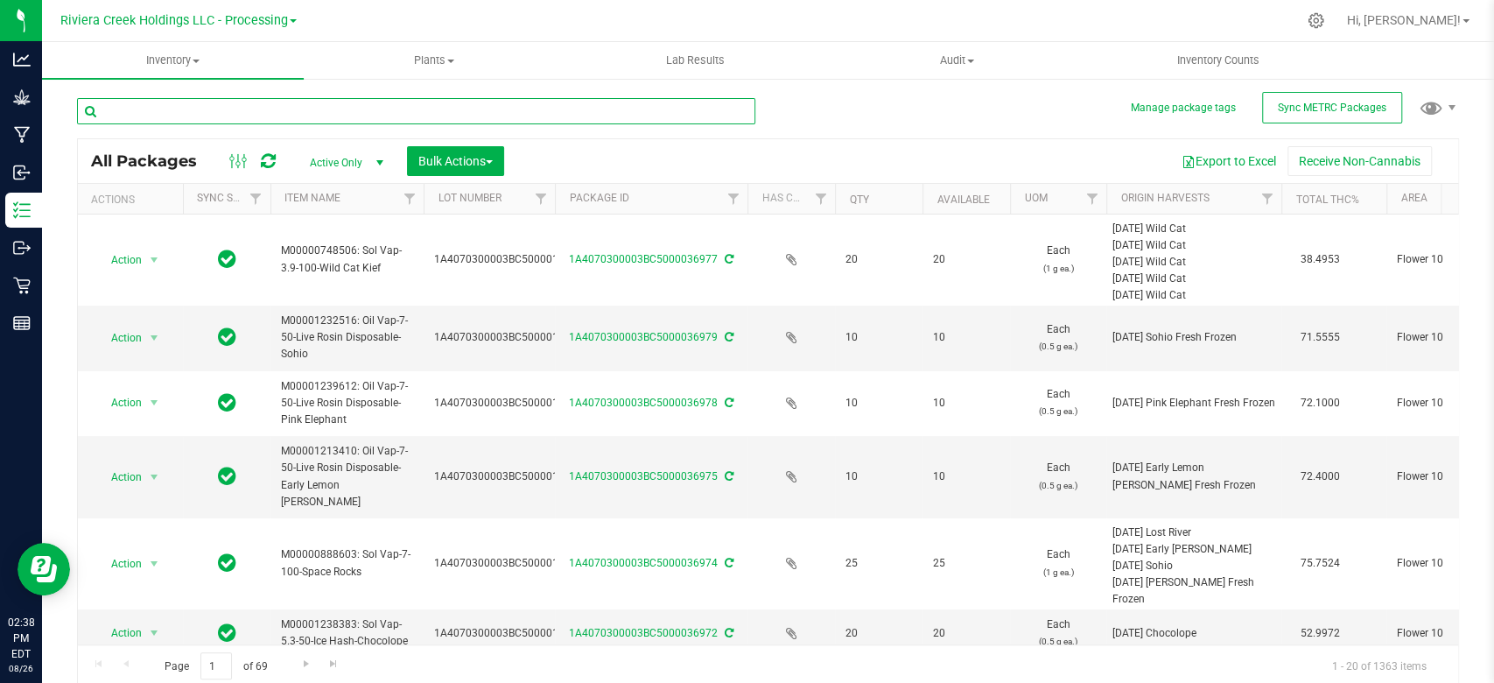
click at [213, 115] on input "text" at bounding box center [416, 111] width 678 height 26
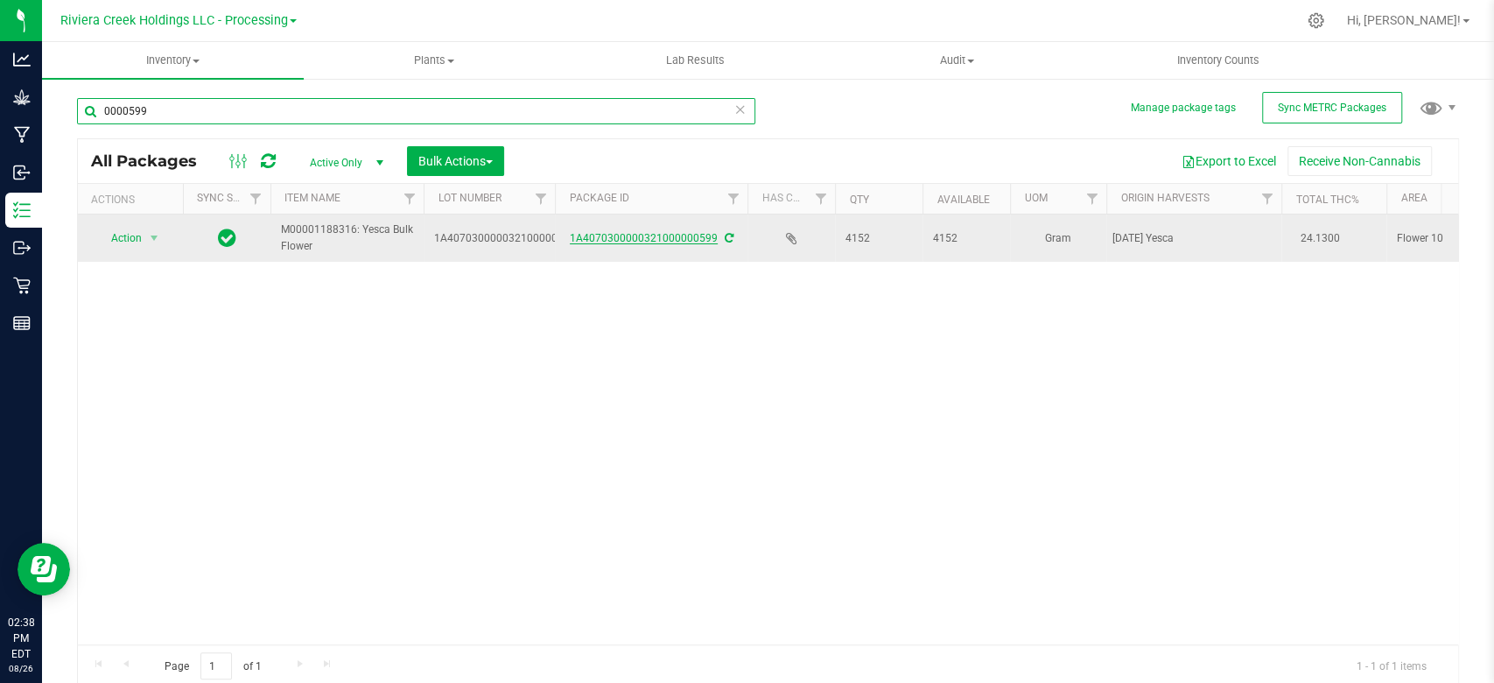
type input "0000599"
click at [630, 239] on link "1A4070300000321000000599" at bounding box center [644, 238] width 148 height 12
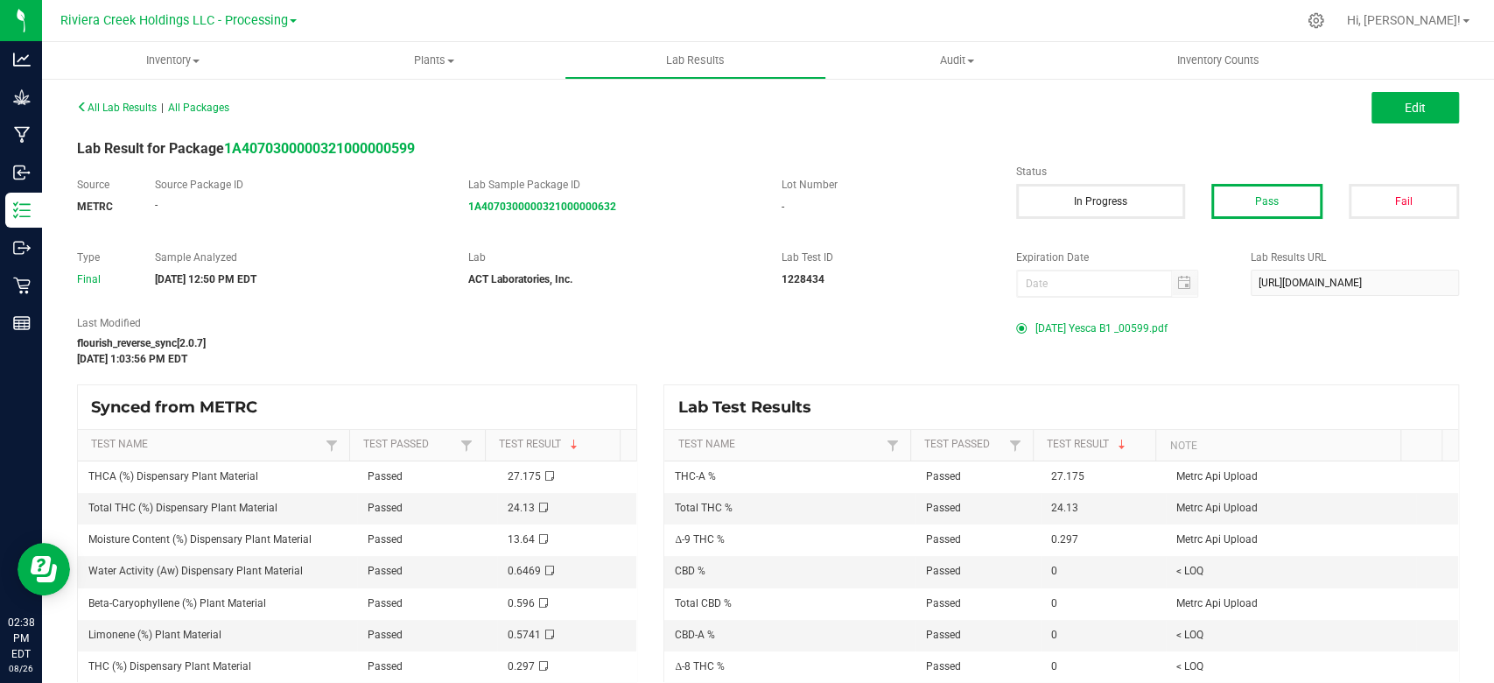
click at [1074, 326] on span "[DATE] Yesca B1 _00599.pdf" at bounding box center [1101, 328] width 132 height 26
click at [179, 58] on span "Inventory" at bounding box center [173, 61] width 262 height 16
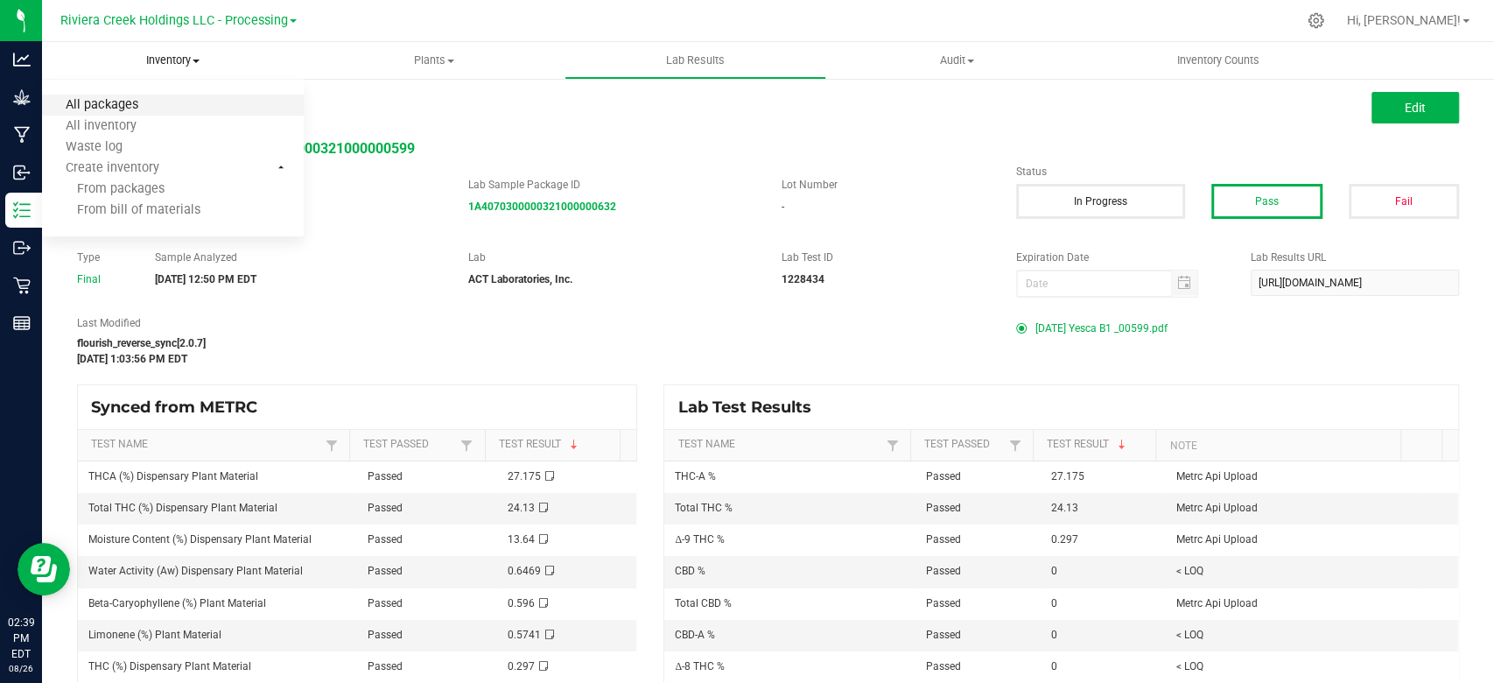
click at [158, 109] on span "All packages" at bounding box center [102, 105] width 120 height 15
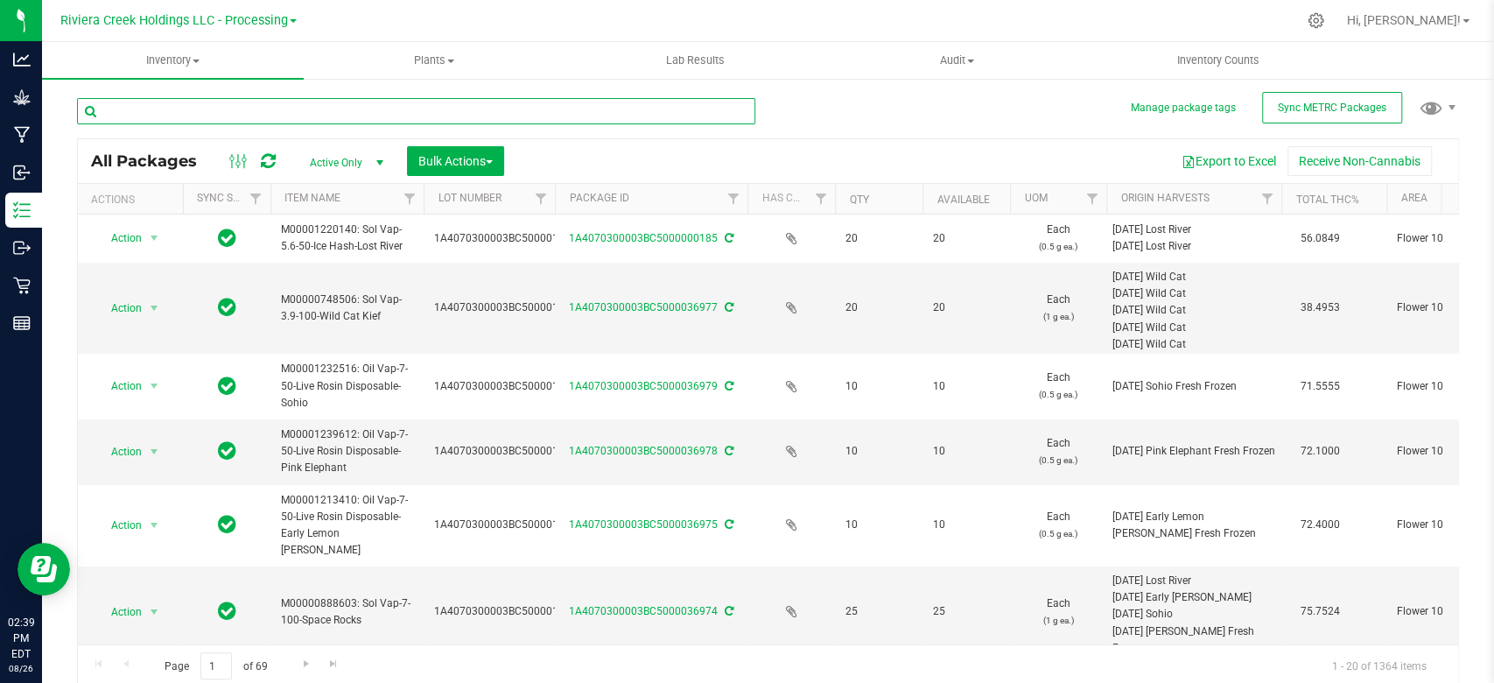
click at [234, 116] on input "text" at bounding box center [416, 111] width 678 height 26
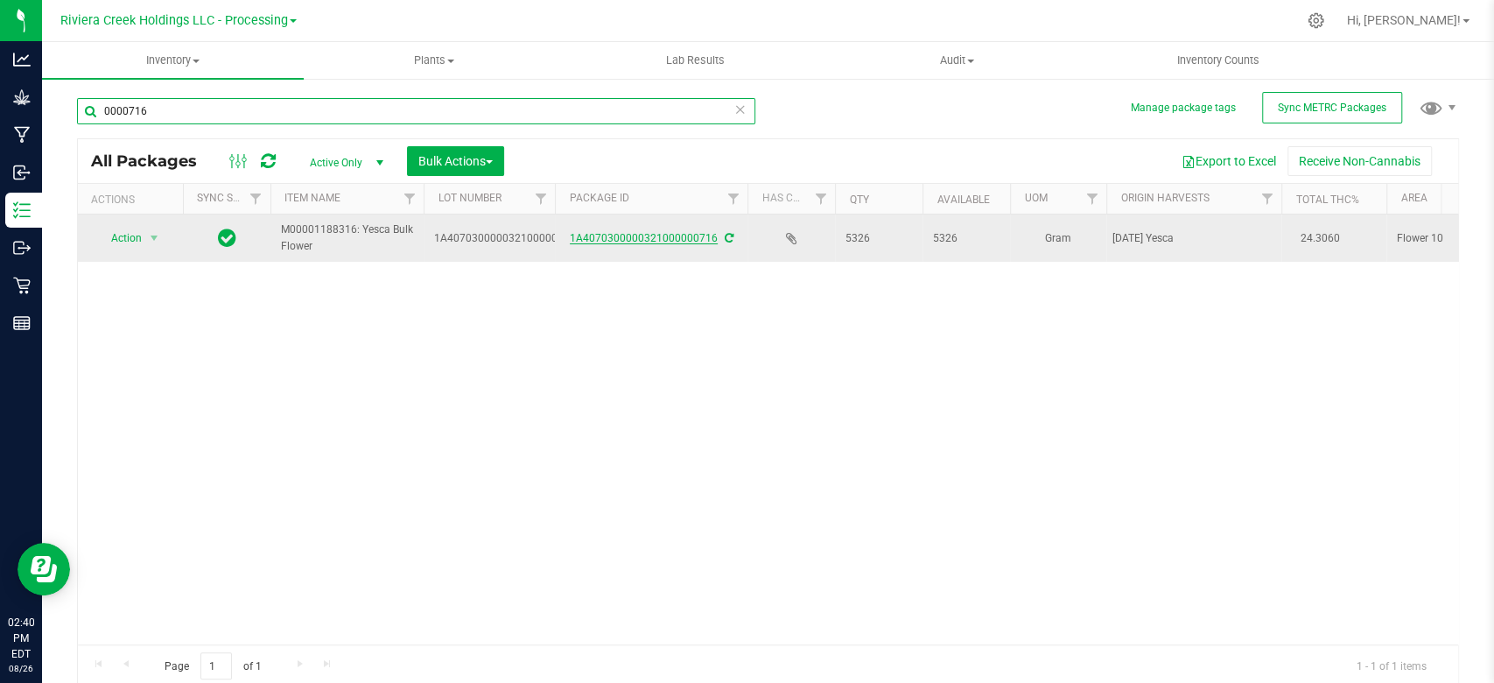
type input "0000716"
click at [651, 242] on link "1A4070300000321000000716" at bounding box center [644, 238] width 148 height 12
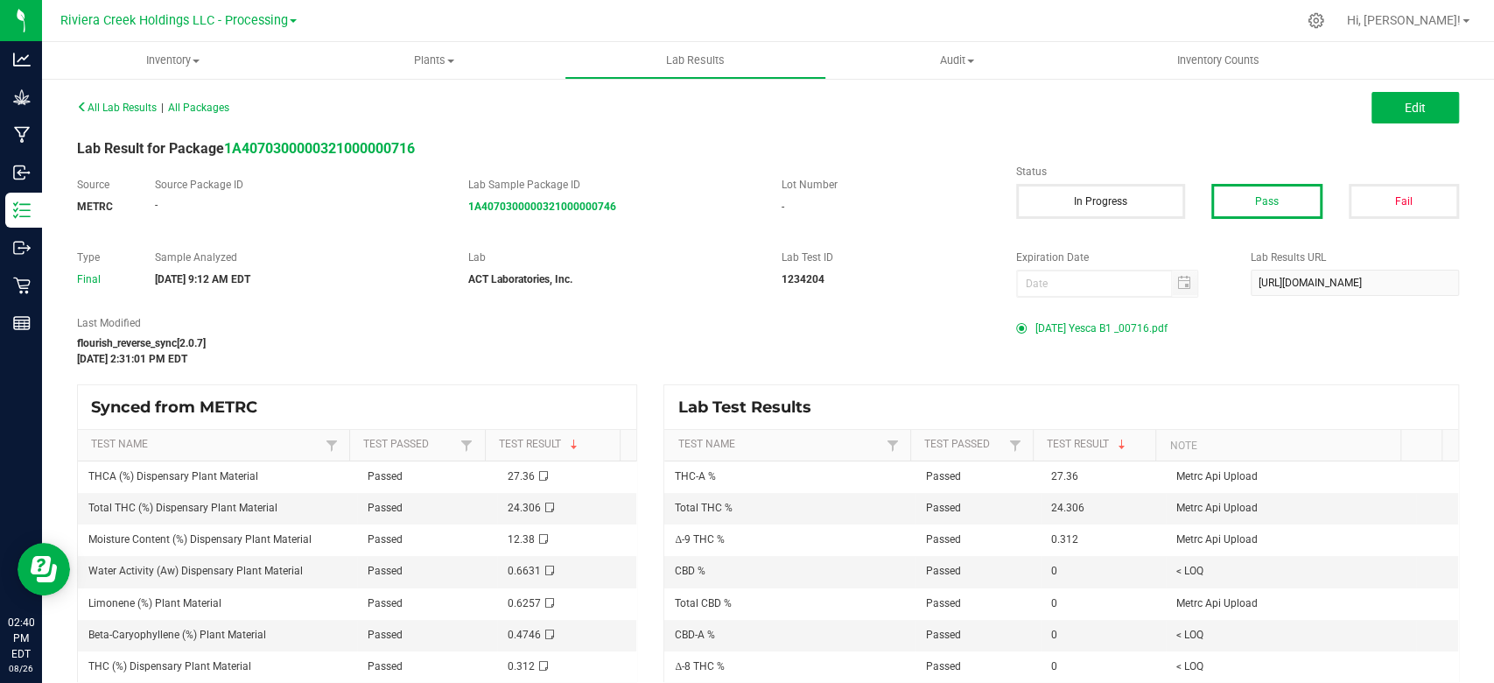
click at [1086, 331] on span "[DATE] Yesca B1 _00716.pdf" at bounding box center [1101, 328] width 132 height 26
click at [164, 58] on span "Inventory" at bounding box center [173, 61] width 262 height 16
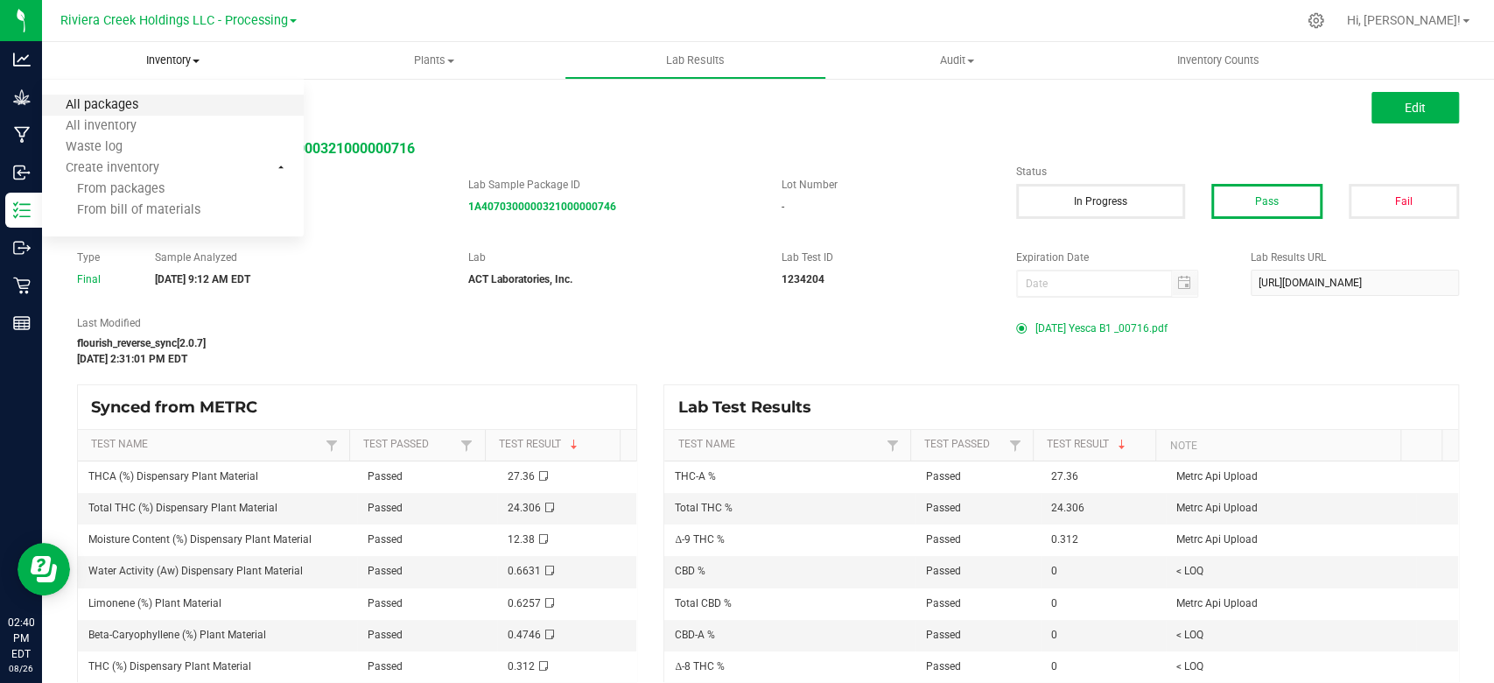
click at [146, 99] on span "All packages" at bounding box center [102, 105] width 120 height 15
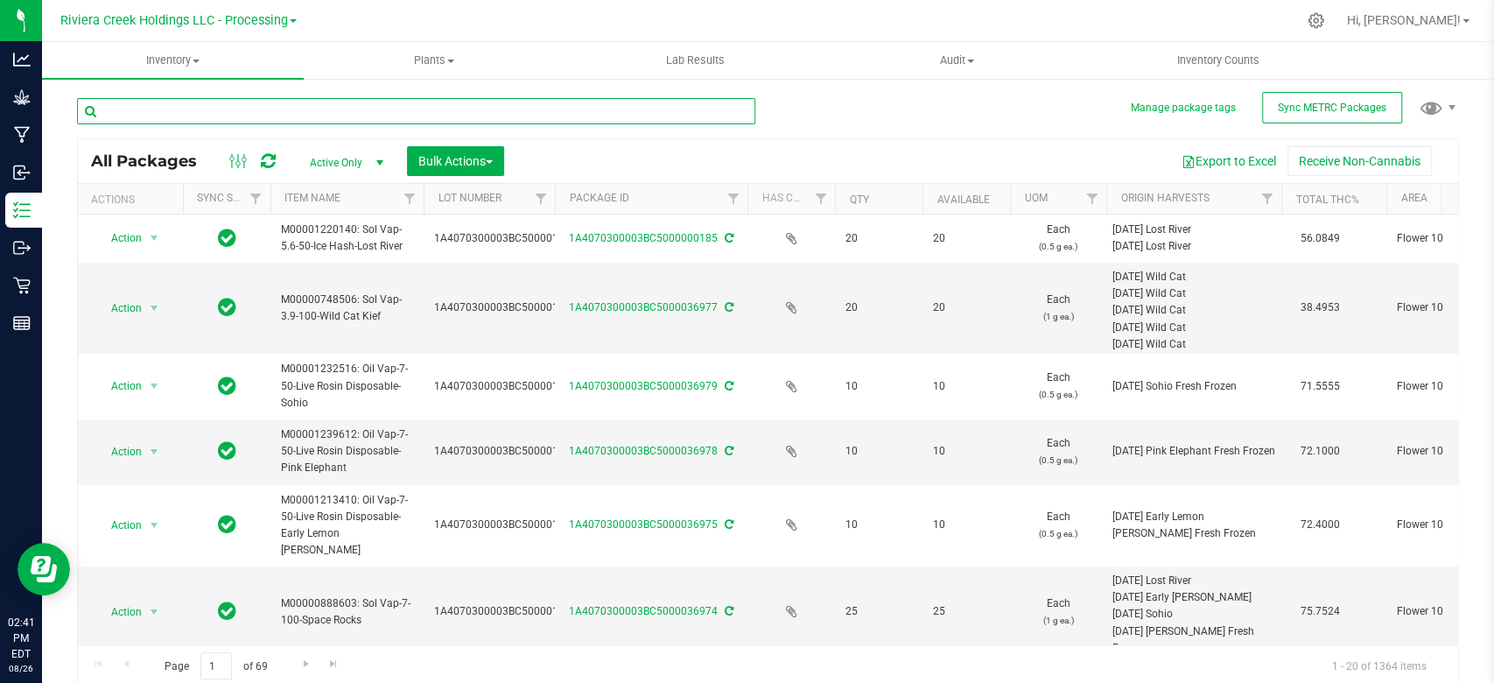
drag, startPoint x: 221, startPoint y: 97, endPoint x: 210, endPoint y: 116, distance: 21.6
click at [221, 98] on input "text" at bounding box center [416, 111] width 678 height 26
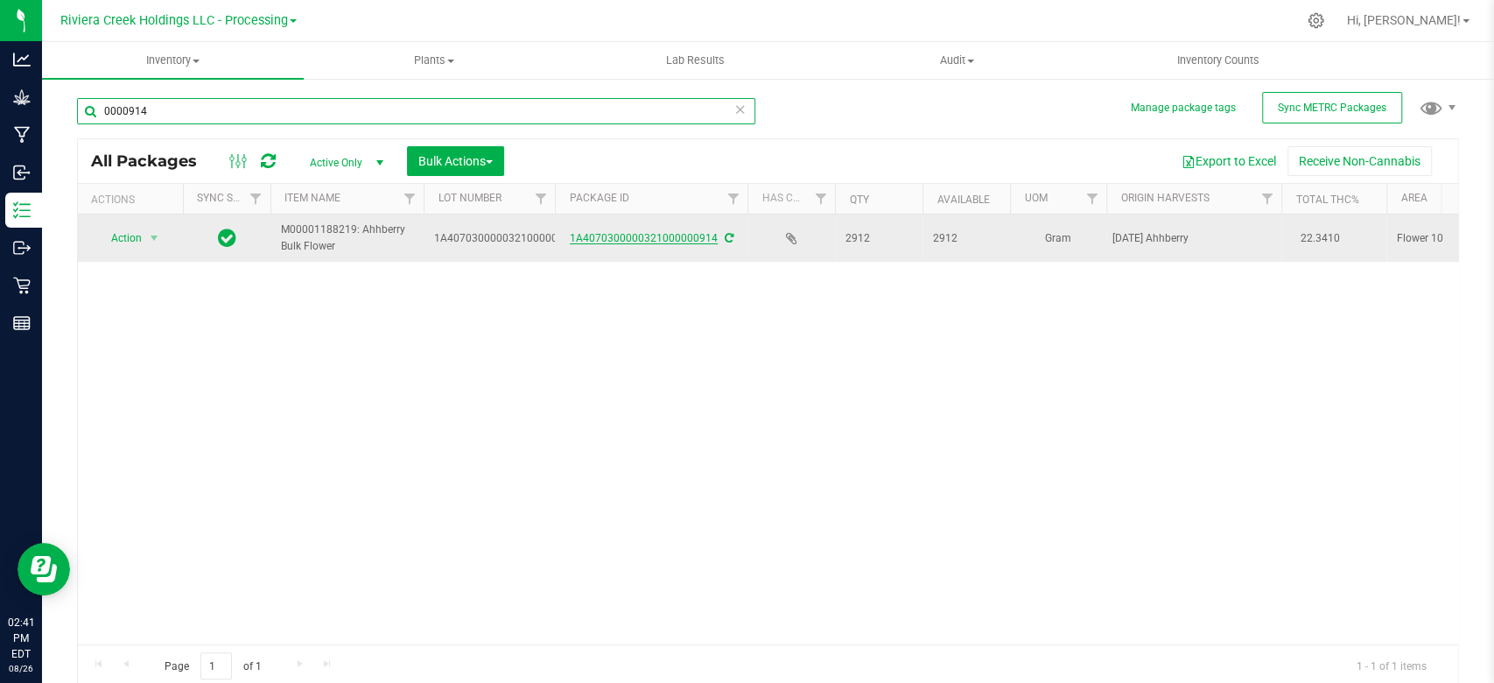
type input "0000914"
click at [669, 232] on link "1A4070300000321000000914" at bounding box center [644, 238] width 148 height 12
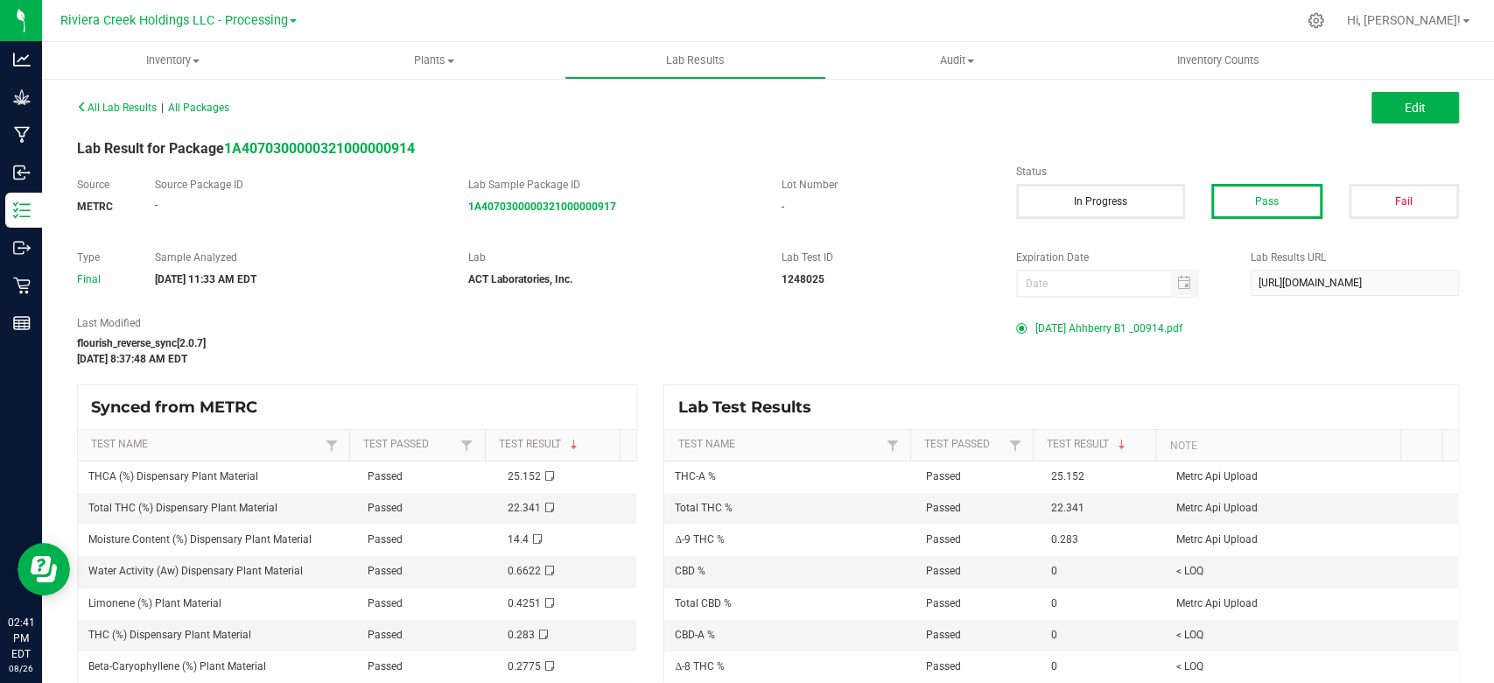
click at [1105, 323] on span "[DATE] Ahhberry B1 _00914.pdf" at bounding box center [1108, 328] width 147 height 26
click at [151, 62] on span "Inventory" at bounding box center [173, 61] width 262 height 16
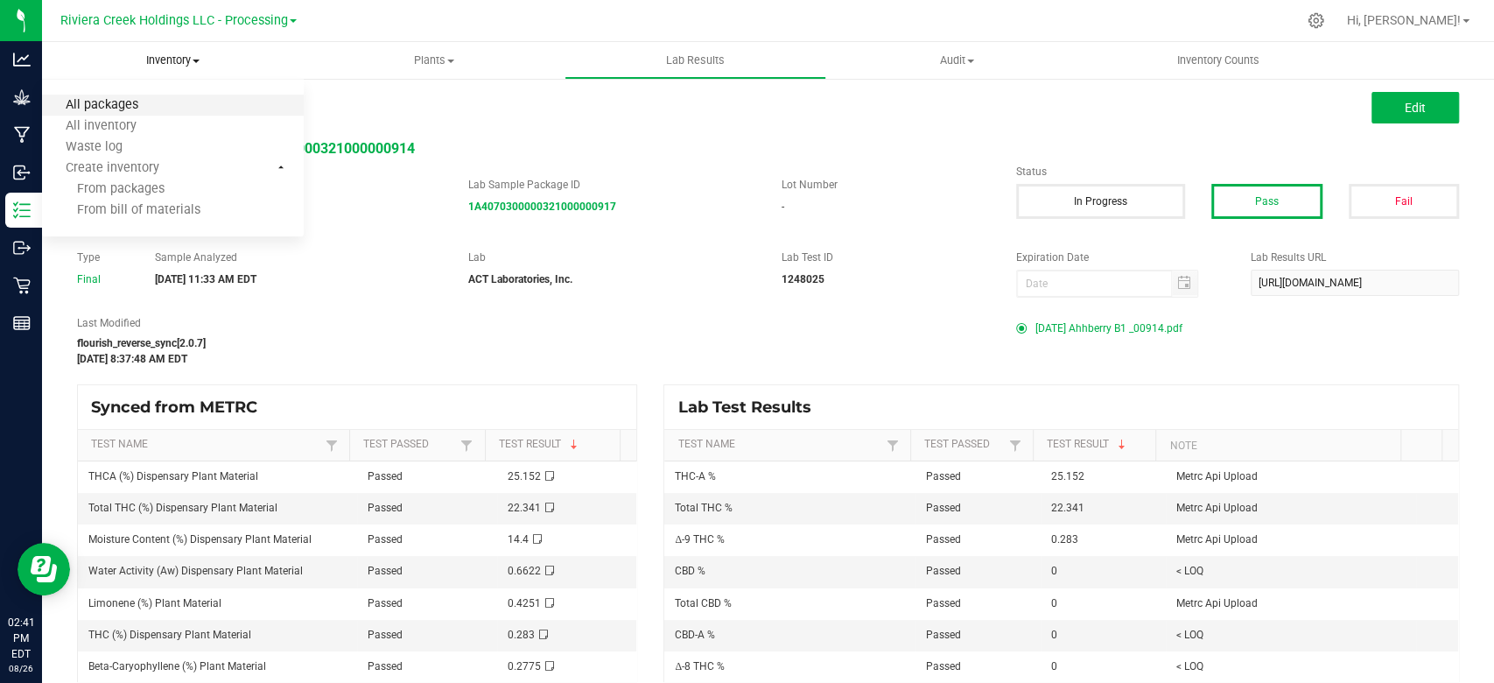
click at [141, 107] on span "All packages" at bounding box center [102, 105] width 120 height 15
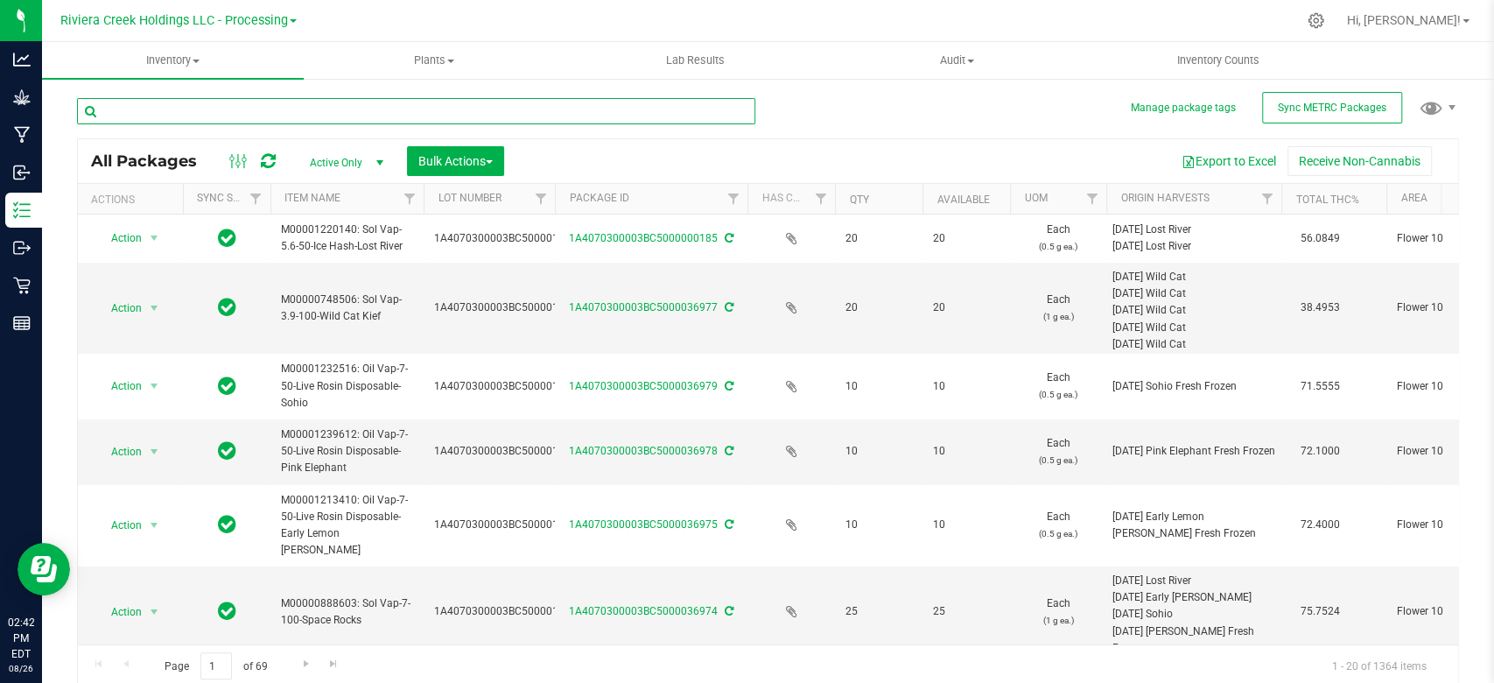
drag, startPoint x: 384, startPoint y: 109, endPoint x: 401, endPoint y: 107, distance: 16.8
click at [384, 109] on input "text" at bounding box center [416, 111] width 678 height 26
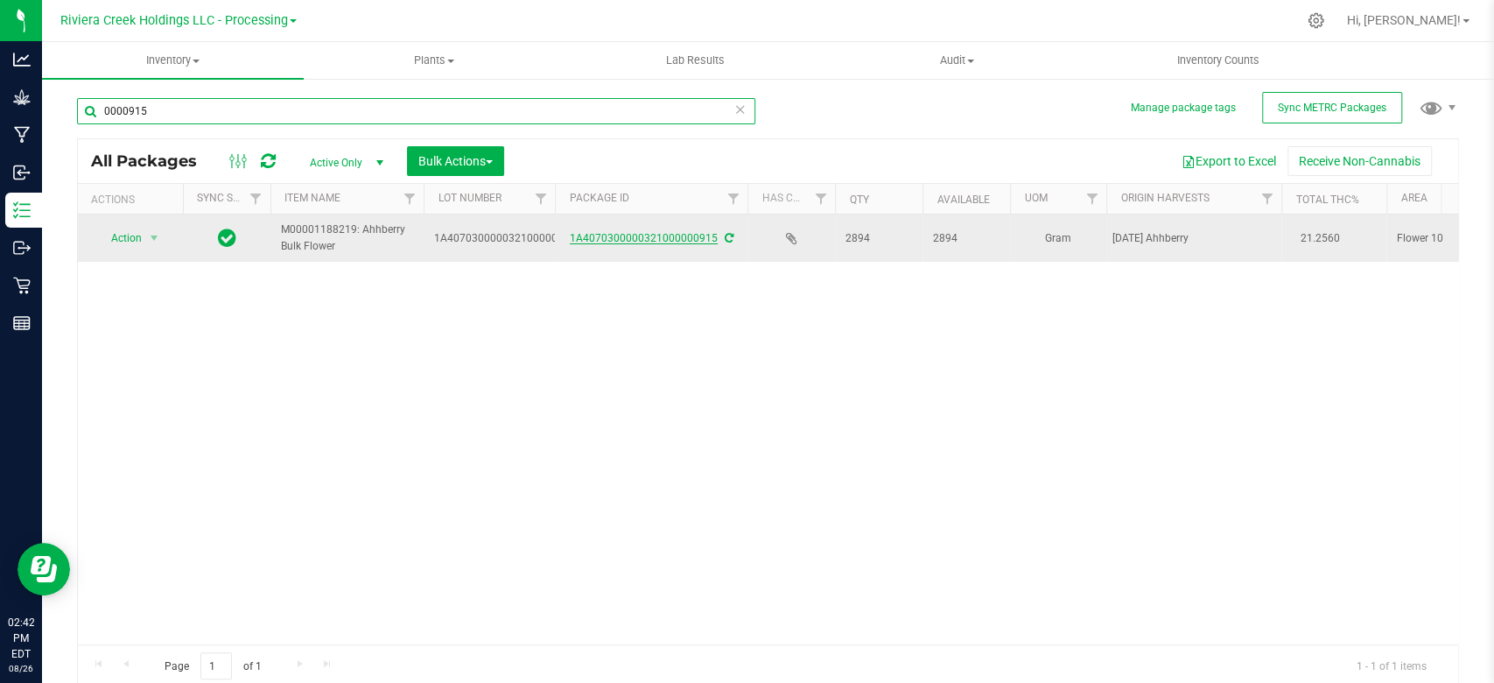
type input "0000915"
click at [638, 235] on link "1A4070300000321000000915" at bounding box center [644, 238] width 148 height 12
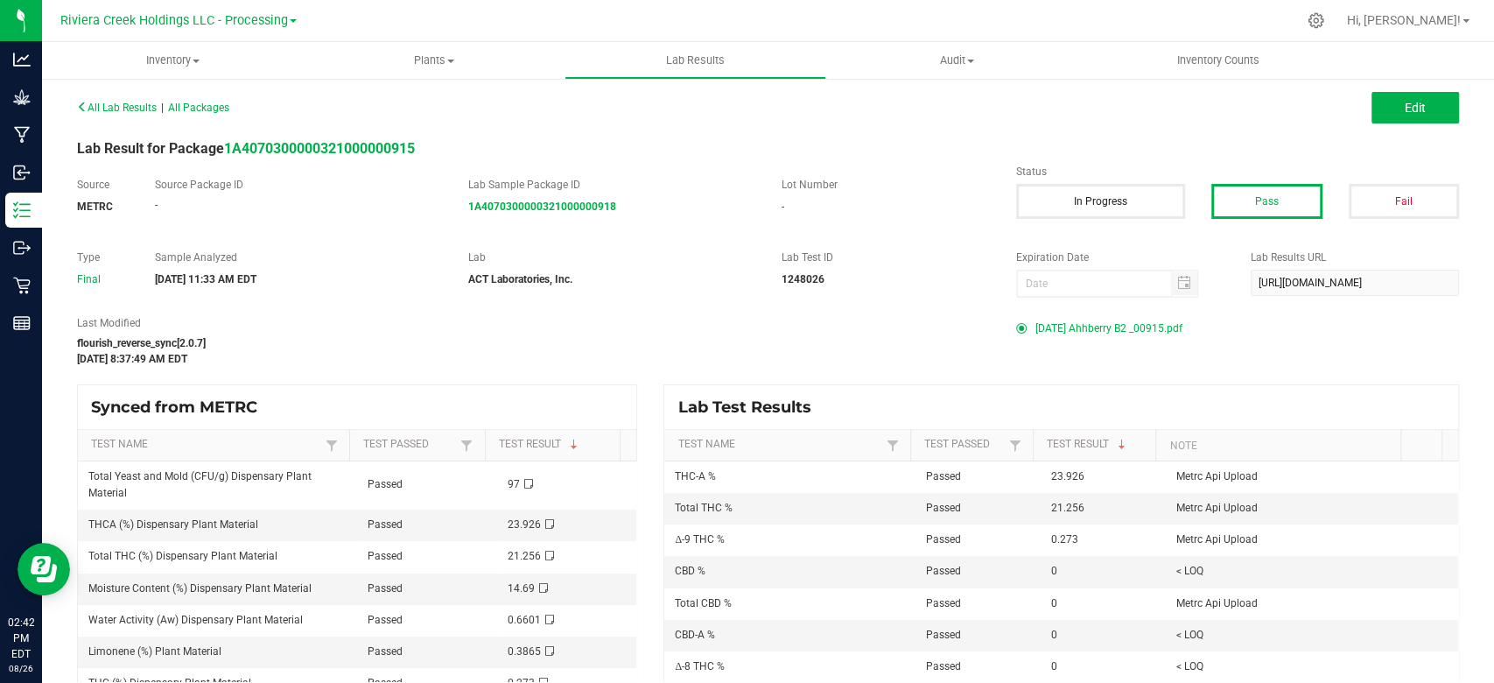
click at [1091, 323] on span "[DATE] Ahhberry B2 _00915.pdf" at bounding box center [1108, 328] width 147 height 26
click at [181, 65] on span "Inventory" at bounding box center [173, 61] width 262 height 16
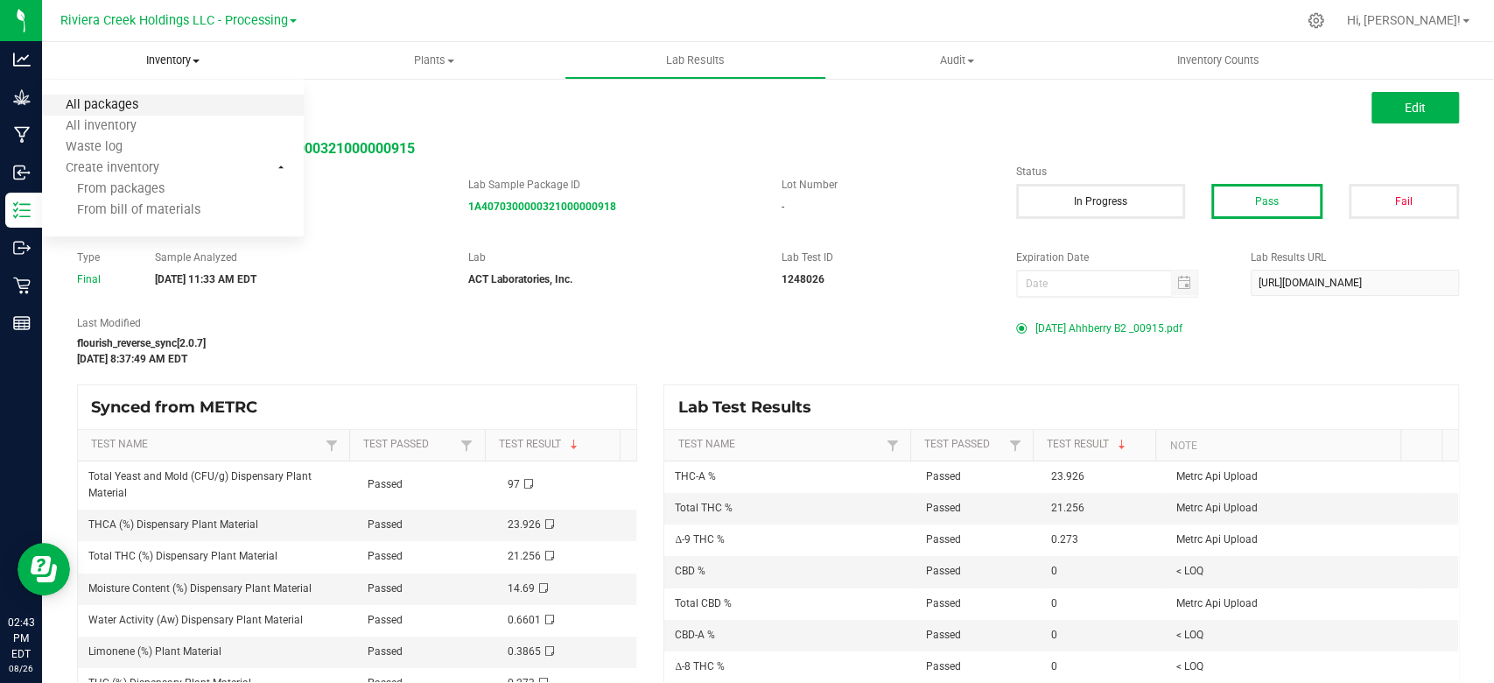
click at [155, 108] on span "All packages" at bounding box center [102, 105] width 120 height 15
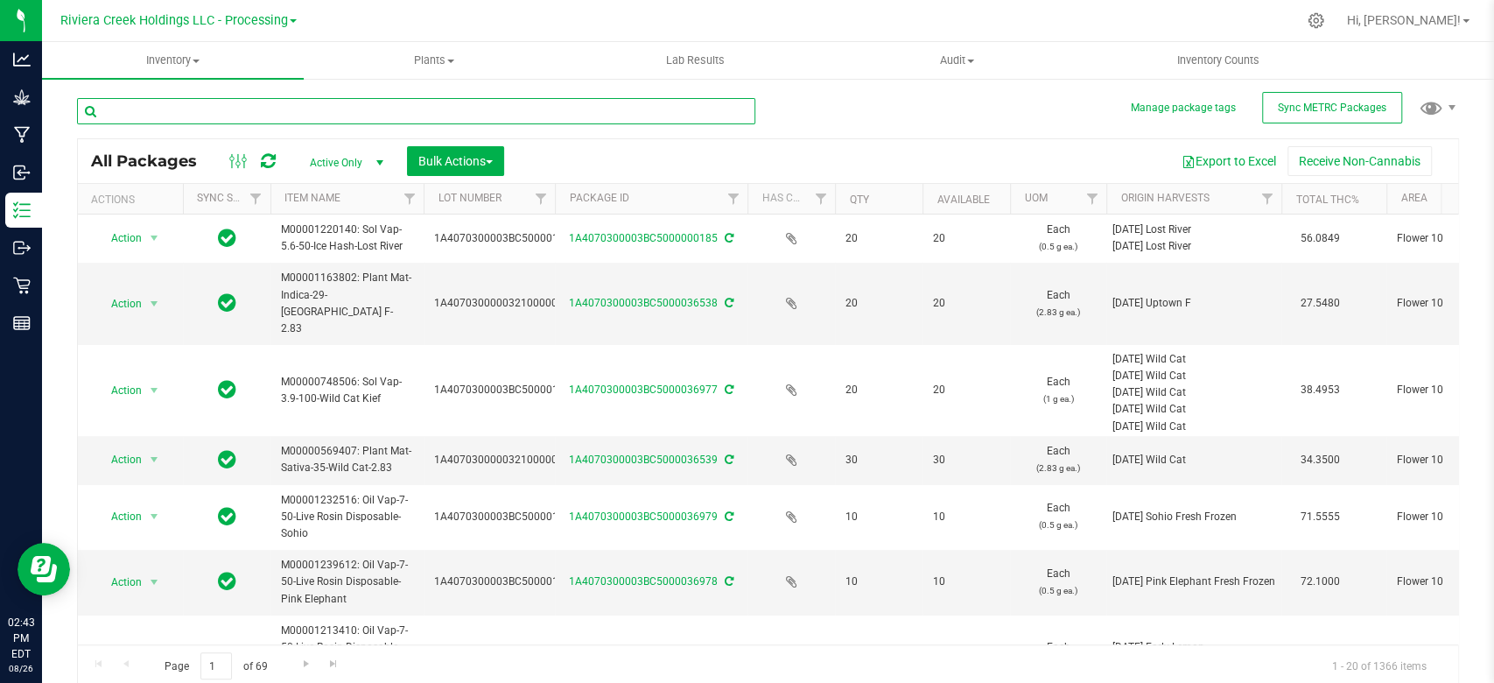
click at [299, 108] on input "text" at bounding box center [416, 111] width 678 height 26
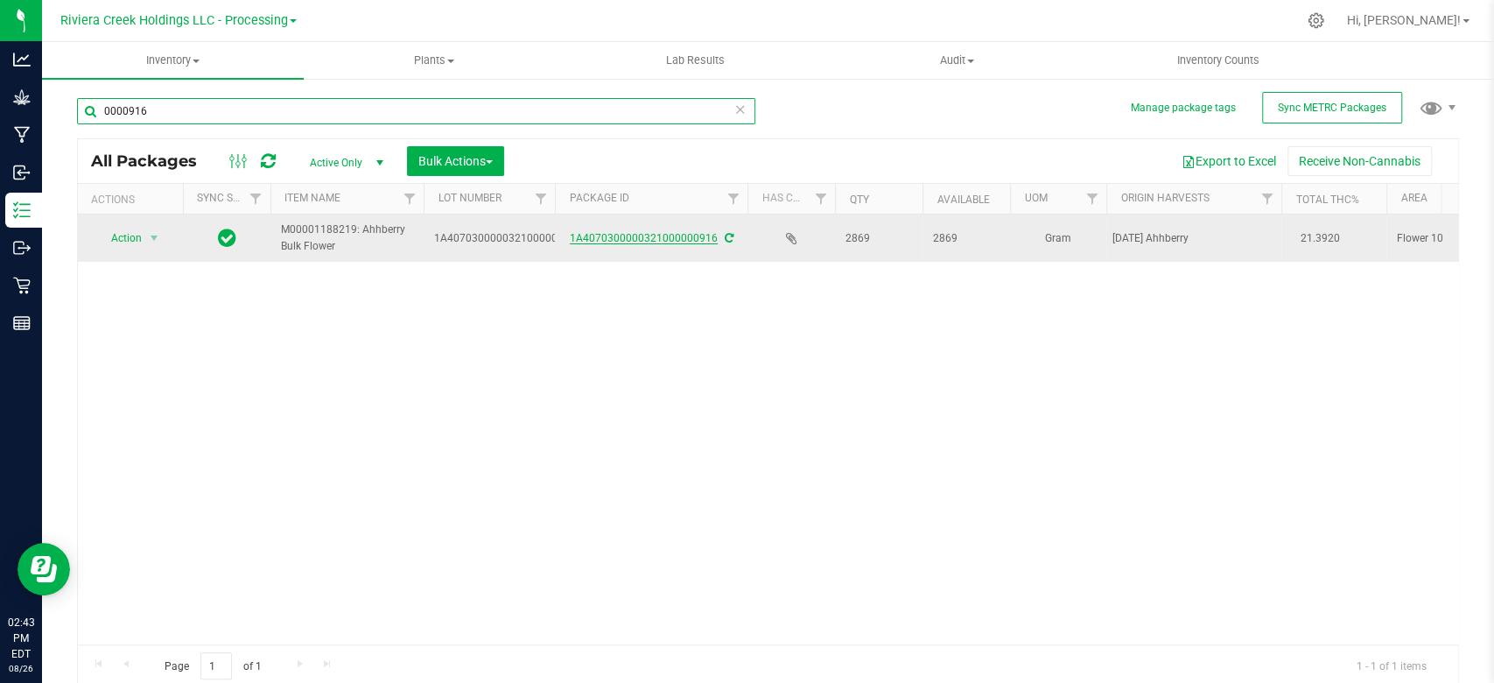
type input "0000916"
click at [652, 235] on link "1A4070300000321000000916" at bounding box center [644, 238] width 148 height 12
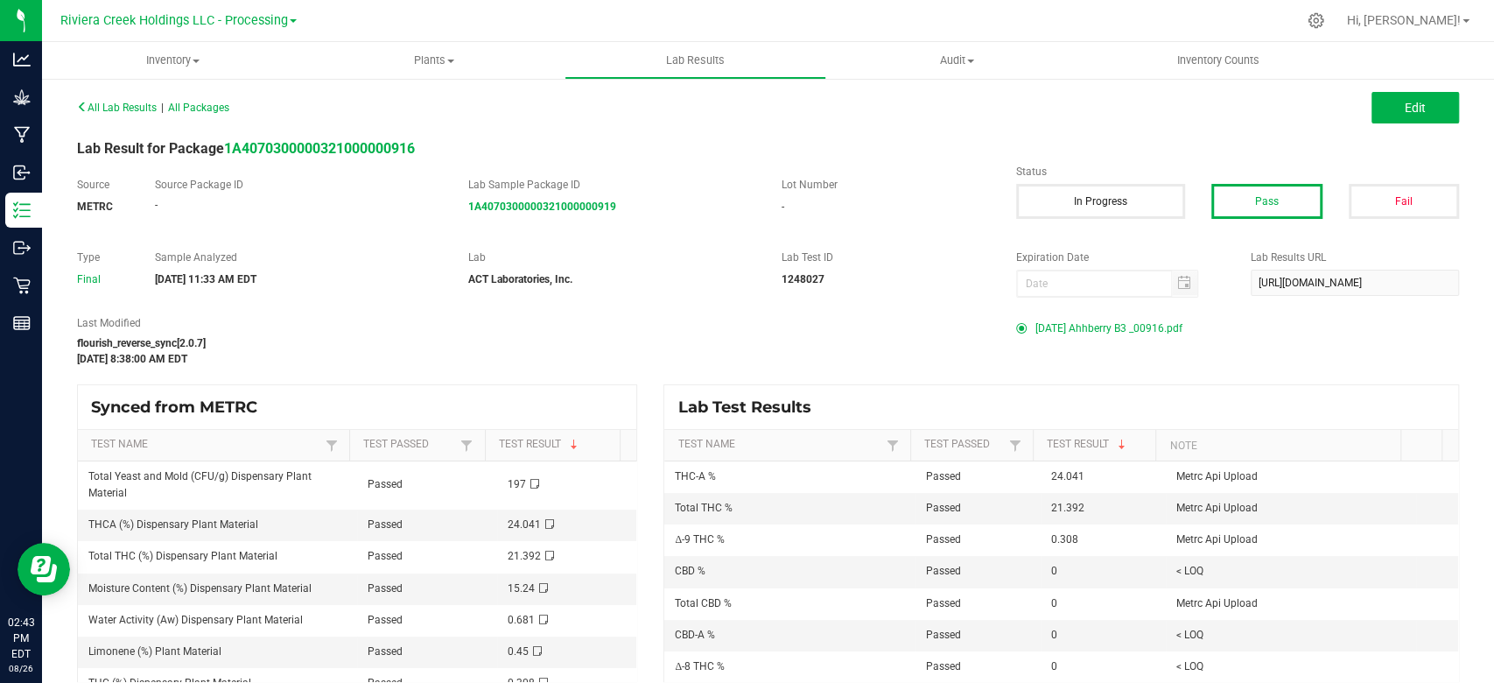
click at [1109, 333] on span "[DATE] Ahhberry B3 _00916.pdf" at bounding box center [1108, 328] width 147 height 26
click at [170, 53] on span "Inventory" at bounding box center [173, 61] width 262 height 16
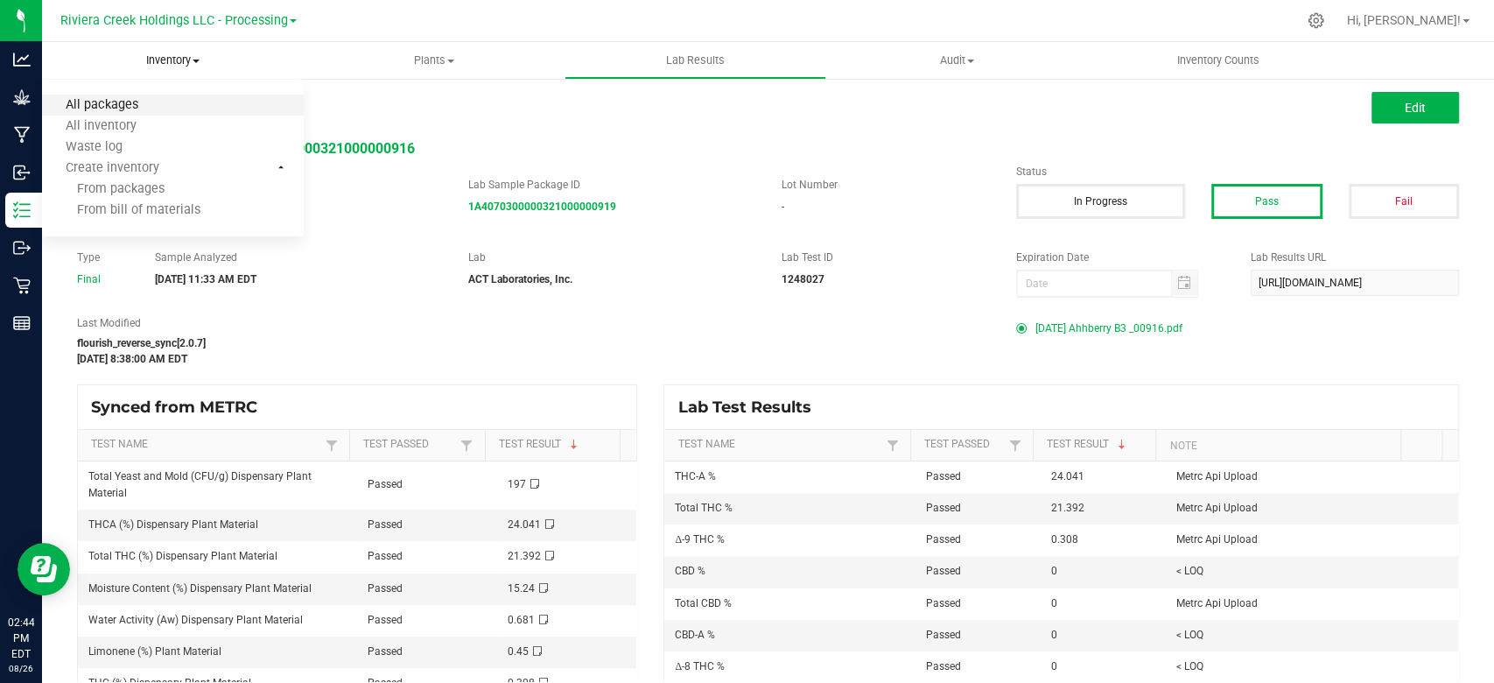
click at [133, 109] on span "All packages" at bounding box center [102, 105] width 120 height 15
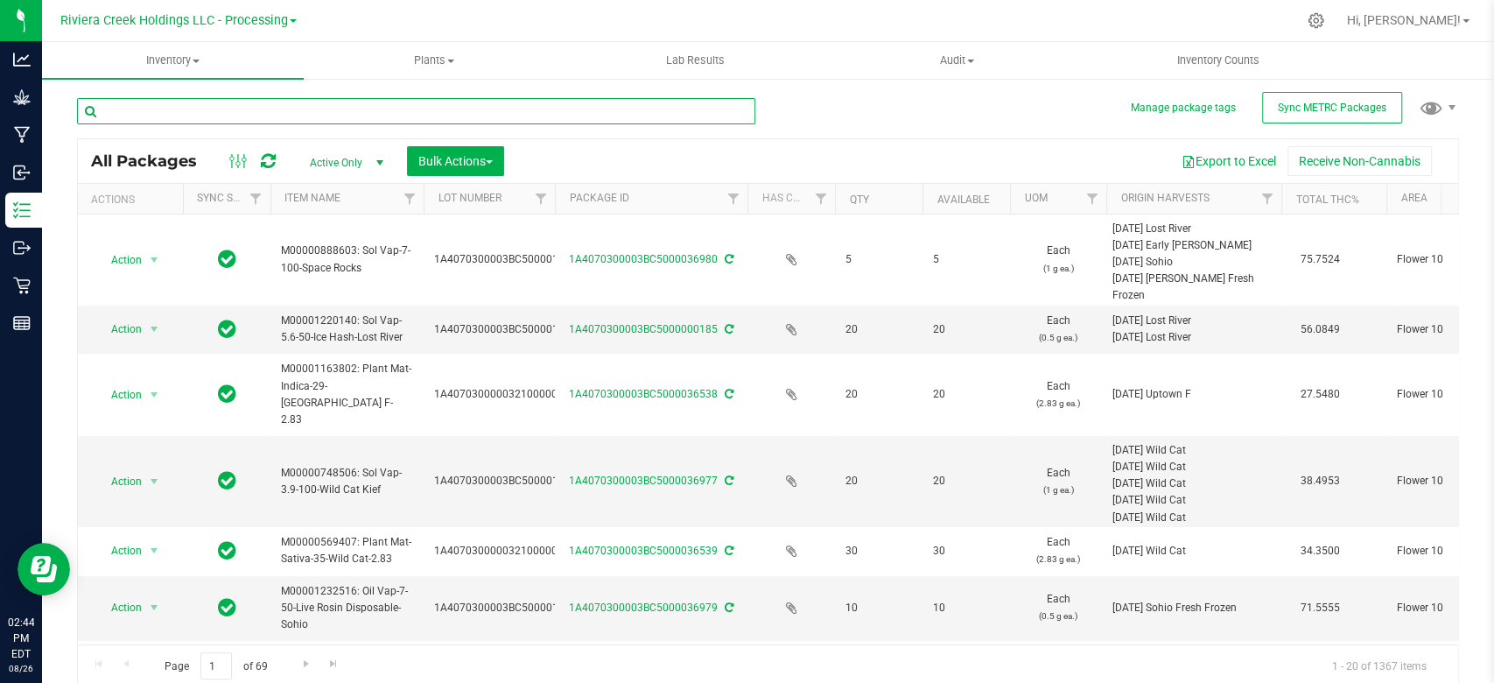
click at [136, 112] on input "text" at bounding box center [416, 111] width 678 height 26
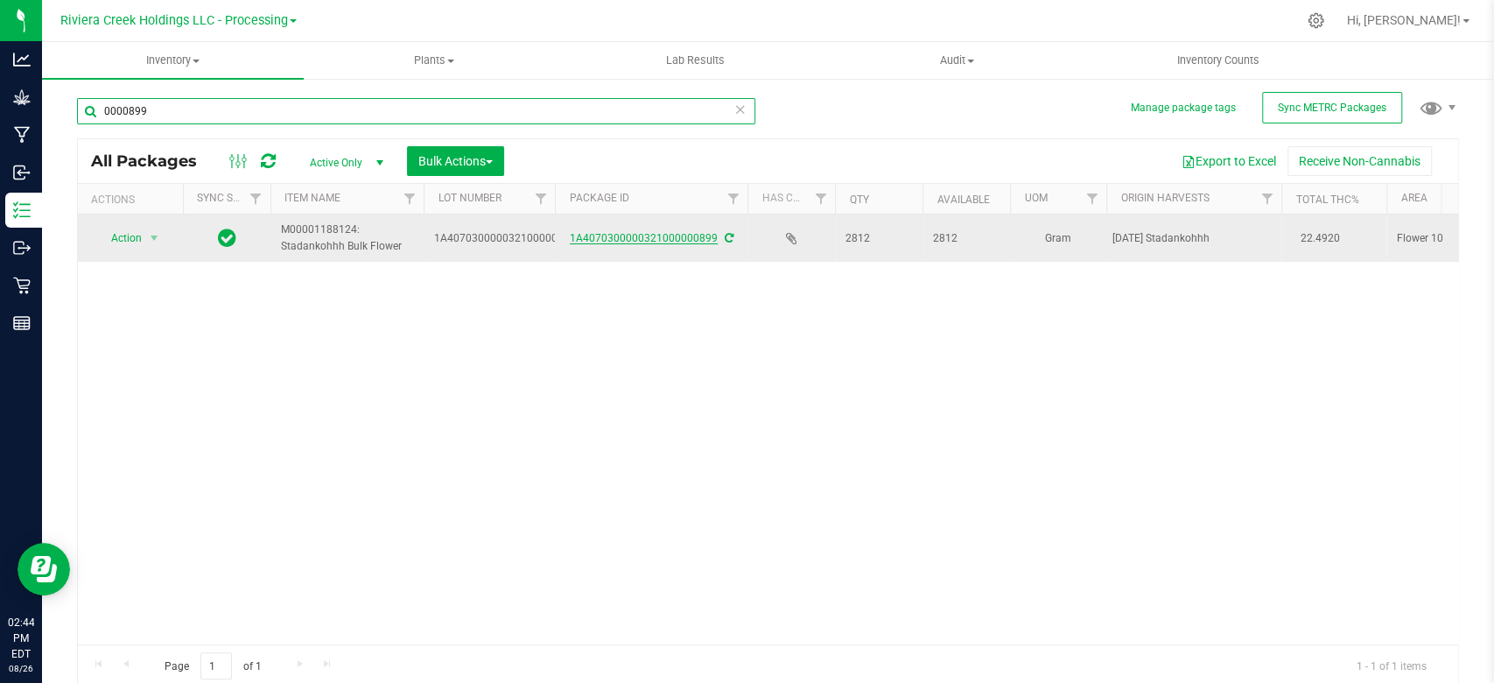
type input "0000899"
click at [635, 235] on link "1A4070300000321000000899" at bounding box center [644, 238] width 148 height 12
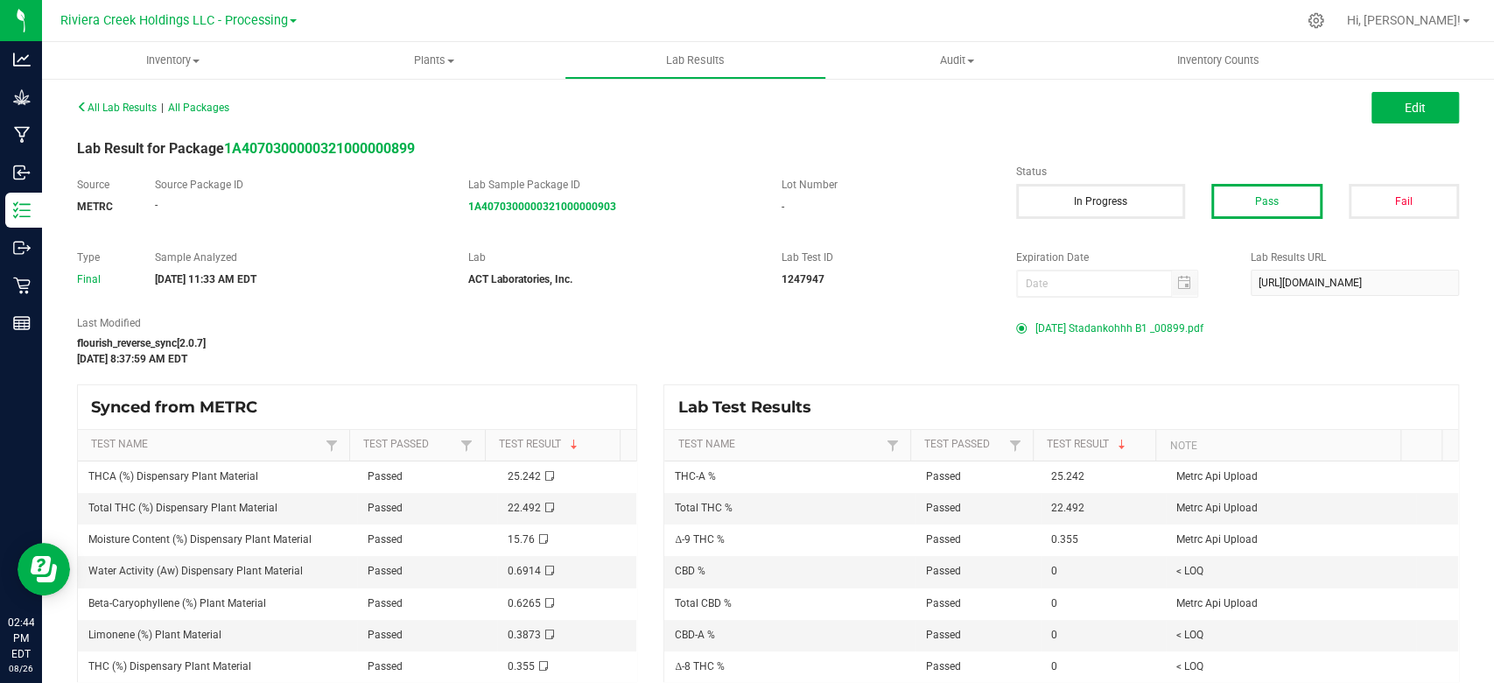
click at [1057, 331] on span "[DATE] Stadankohhh B1 _00899.pdf" at bounding box center [1119, 328] width 168 height 26
click at [185, 57] on span "Inventory" at bounding box center [173, 61] width 262 height 16
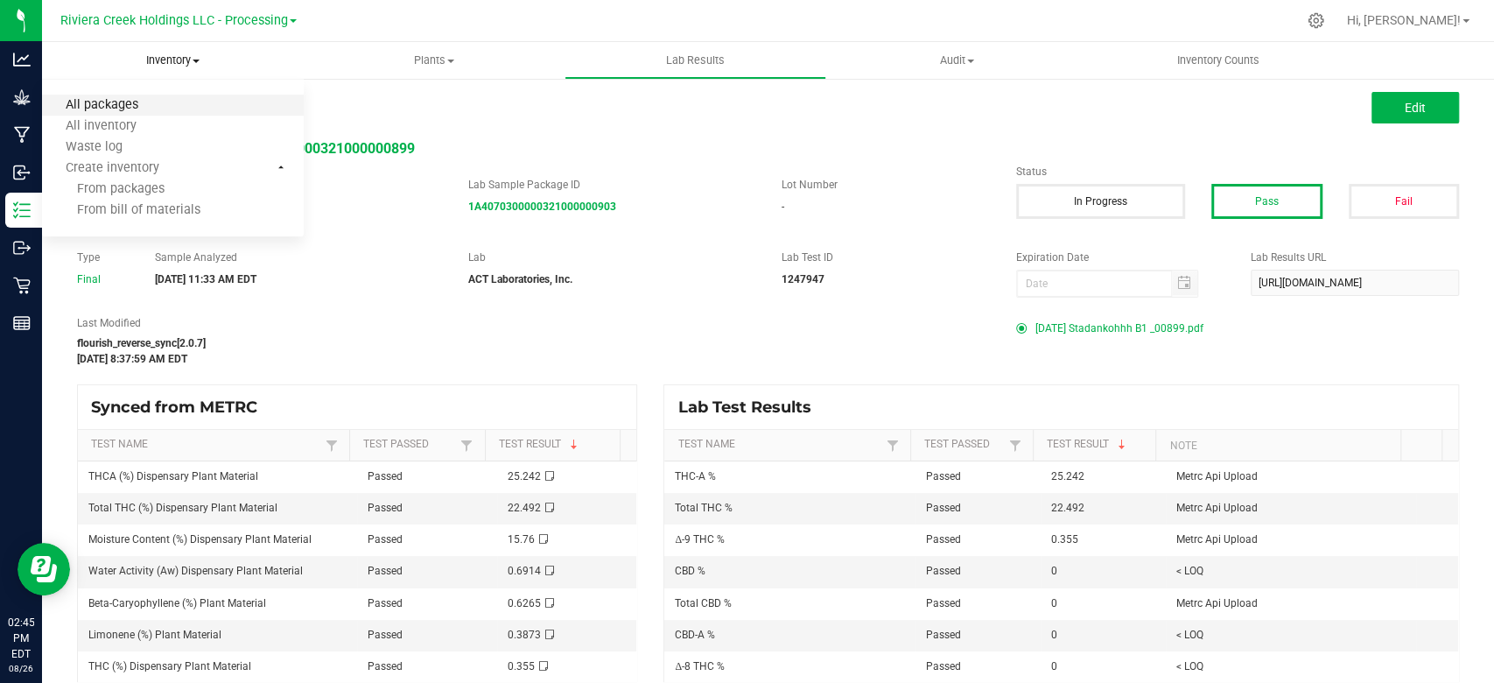
click at [112, 109] on span "All packages" at bounding box center [102, 105] width 120 height 15
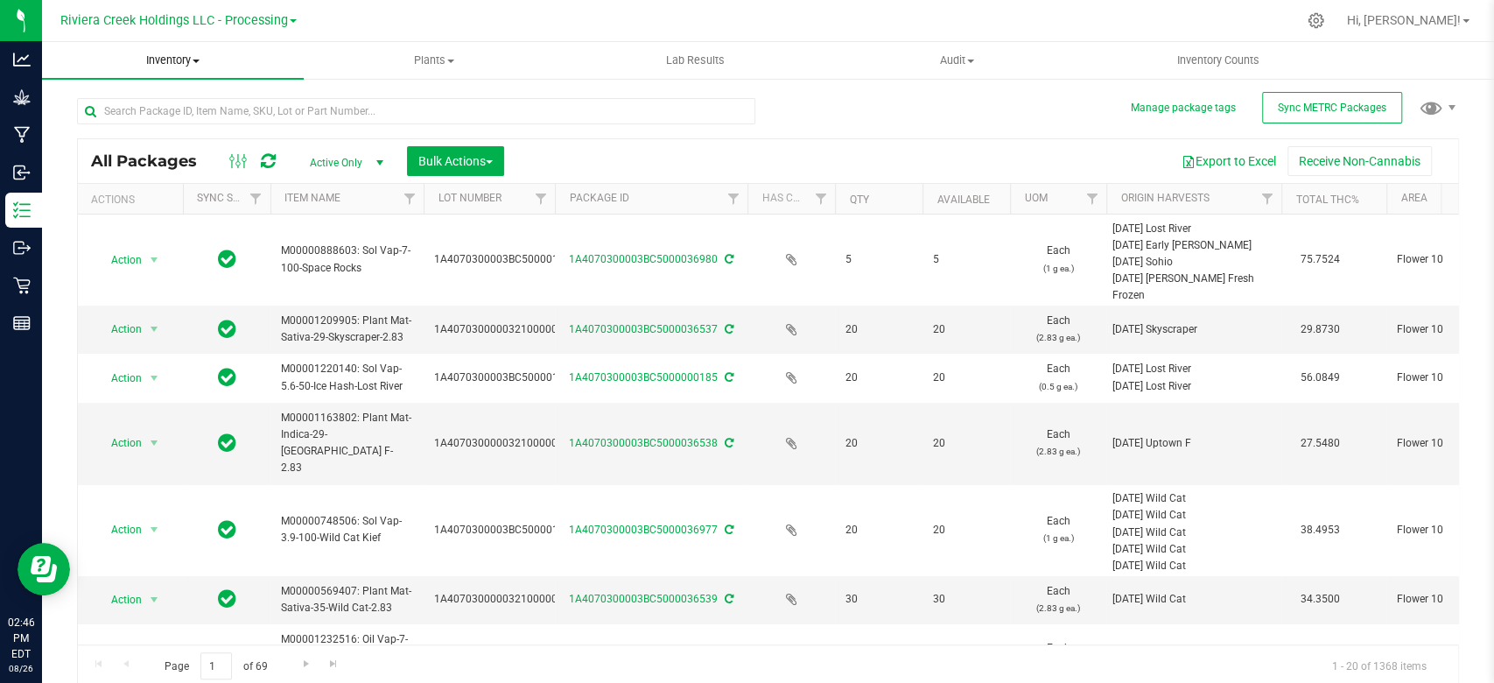
click at [192, 60] on span "Inventory" at bounding box center [173, 61] width 262 height 16
click at [141, 99] on span "All packages" at bounding box center [102, 105] width 120 height 15
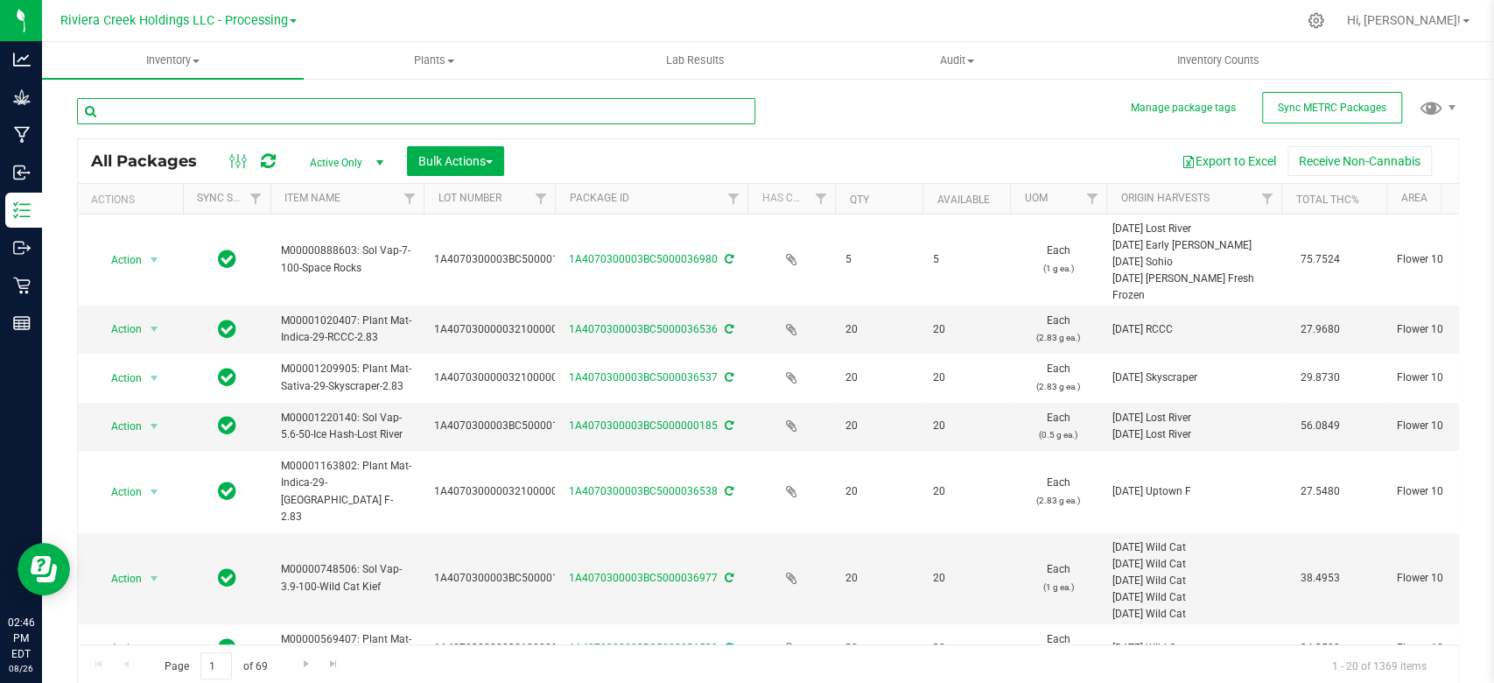
click at [184, 112] on input "text" at bounding box center [416, 111] width 678 height 26
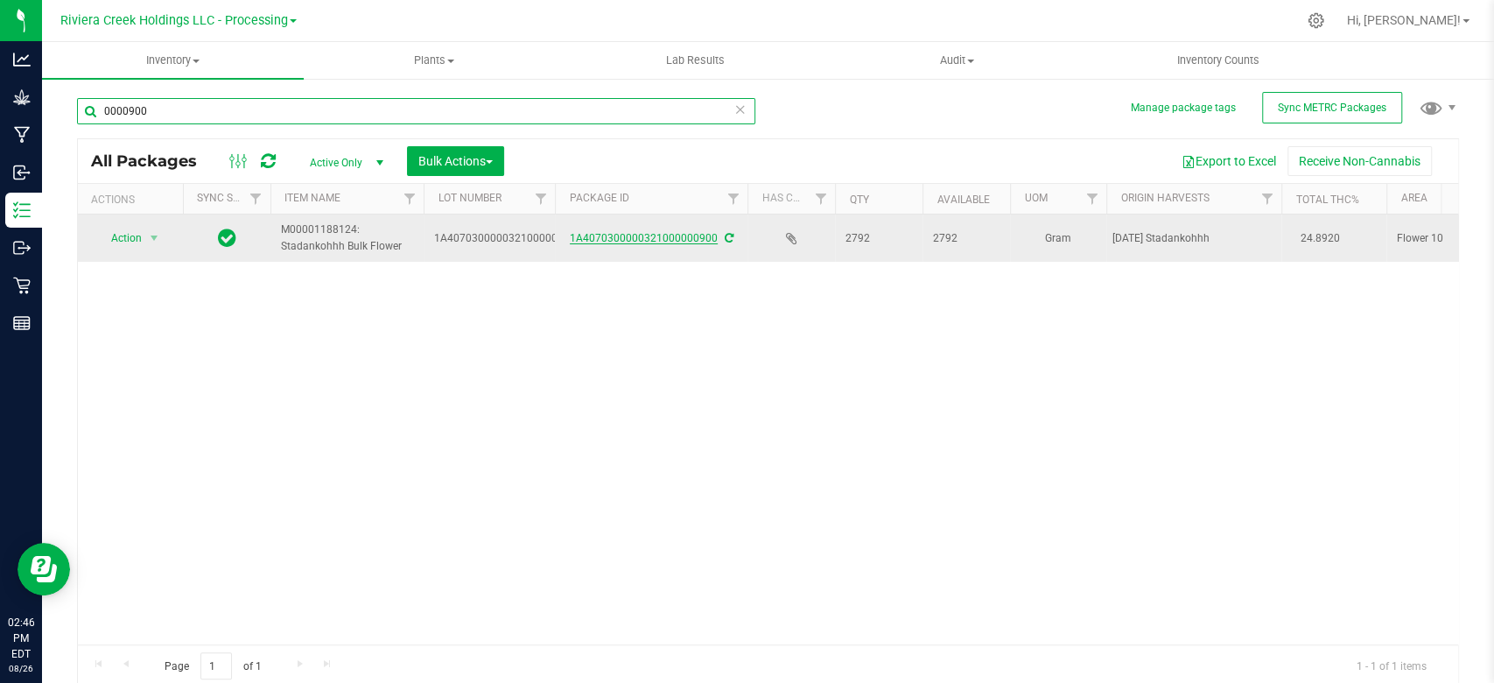
type input "0000900"
click at [623, 237] on link "1A4070300000321000000900" at bounding box center [644, 238] width 148 height 12
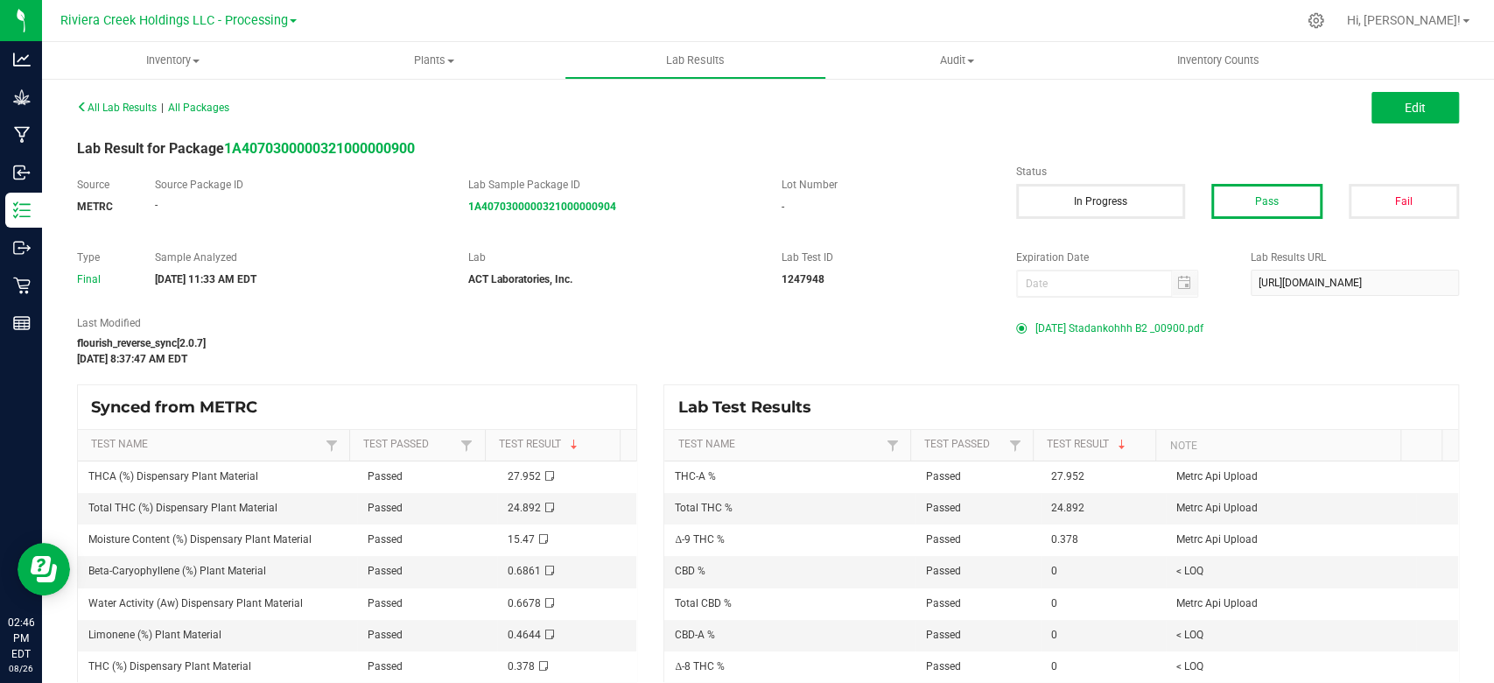
click at [1074, 325] on span "[DATE] Stadankohhh B2 _00900.pdf" at bounding box center [1119, 328] width 168 height 26
click at [170, 64] on span "Inventory" at bounding box center [173, 61] width 262 height 16
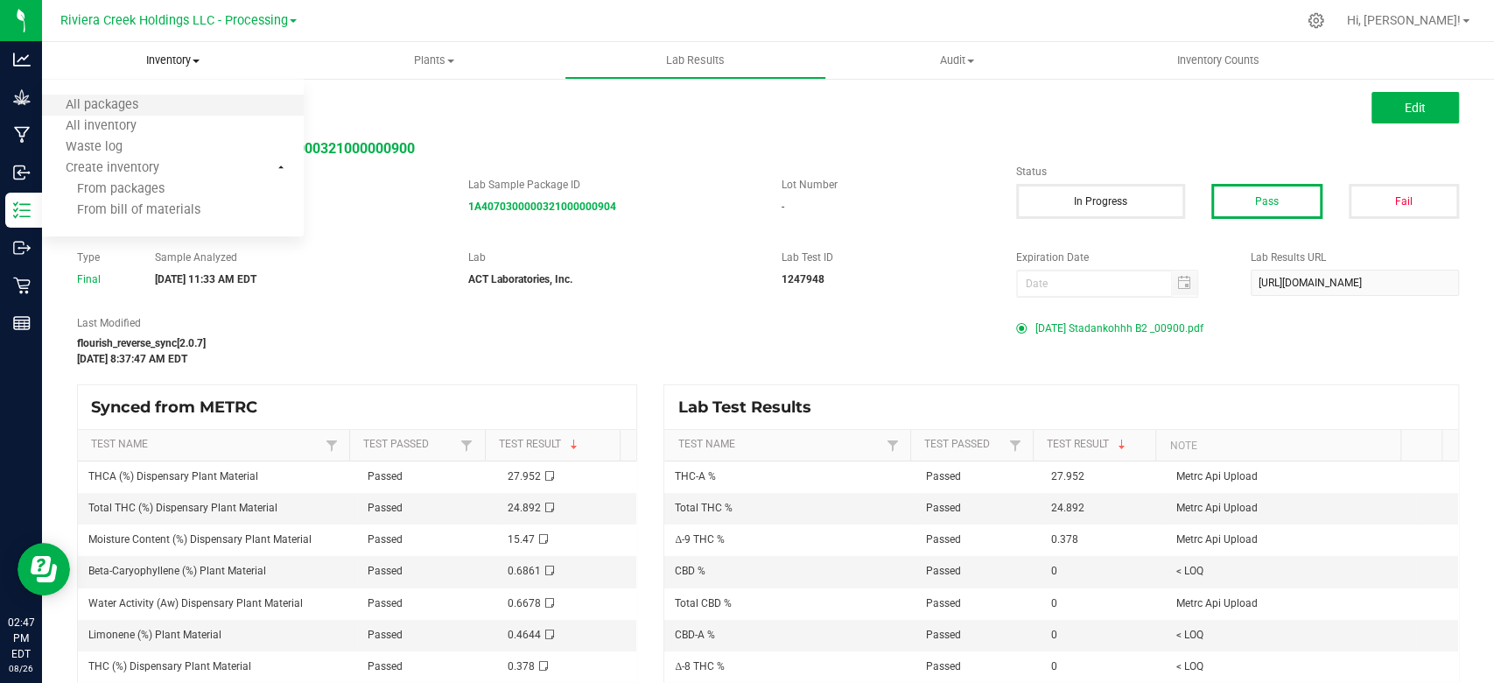
click at [161, 106] on li "All packages" at bounding box center [173, 105] width 262 height 21
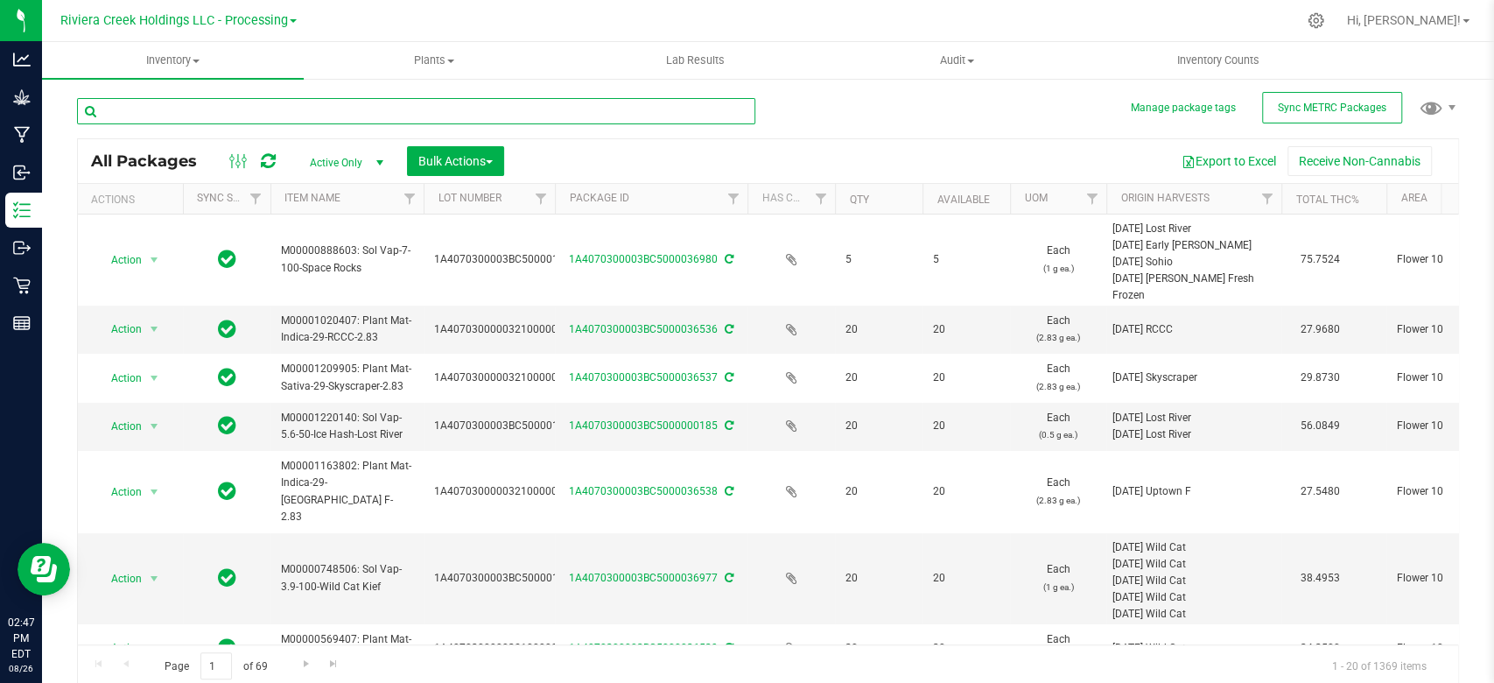
click at [231, 108] on input "text" at bounding box center [416, 111] width 678 height 26
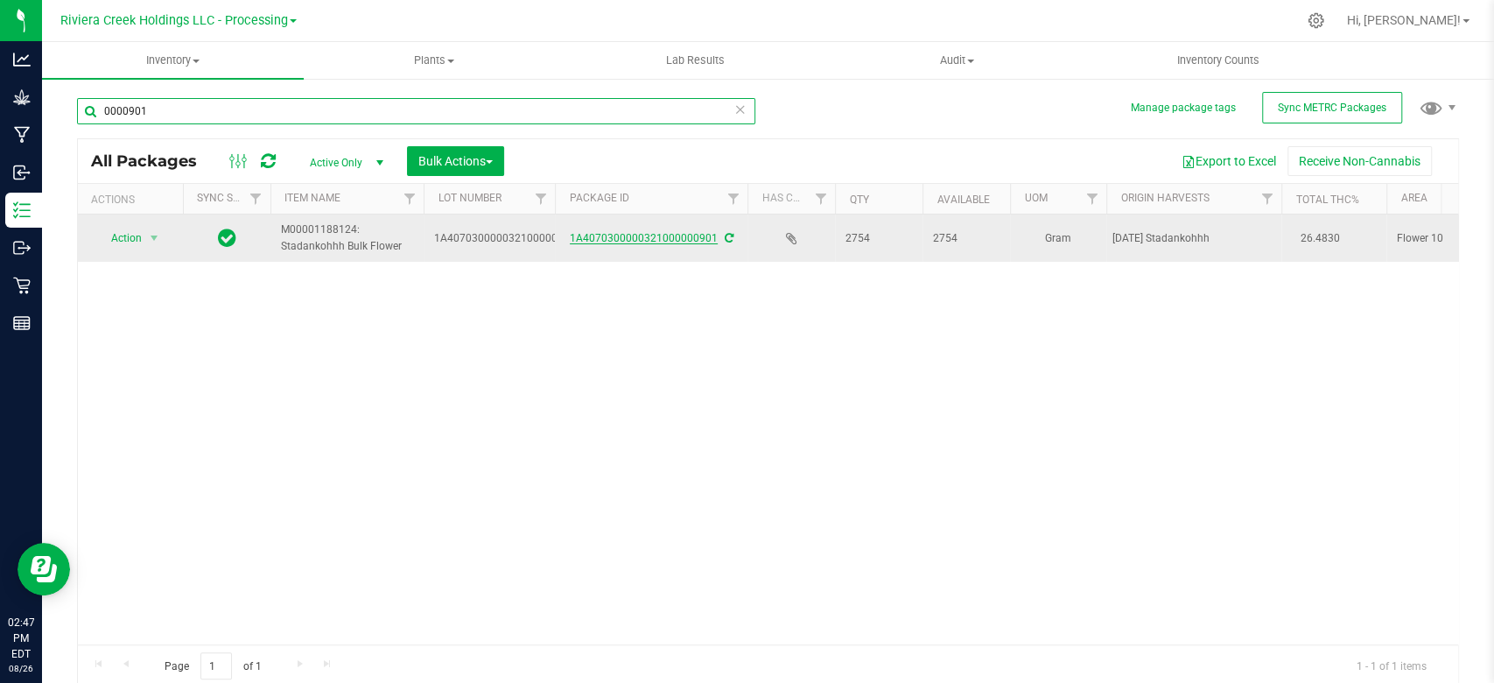
type input "0000901"
click at [643, 240] on link "1A4070300000321000000901" at bounding box center [644, 238] width 148 height 12
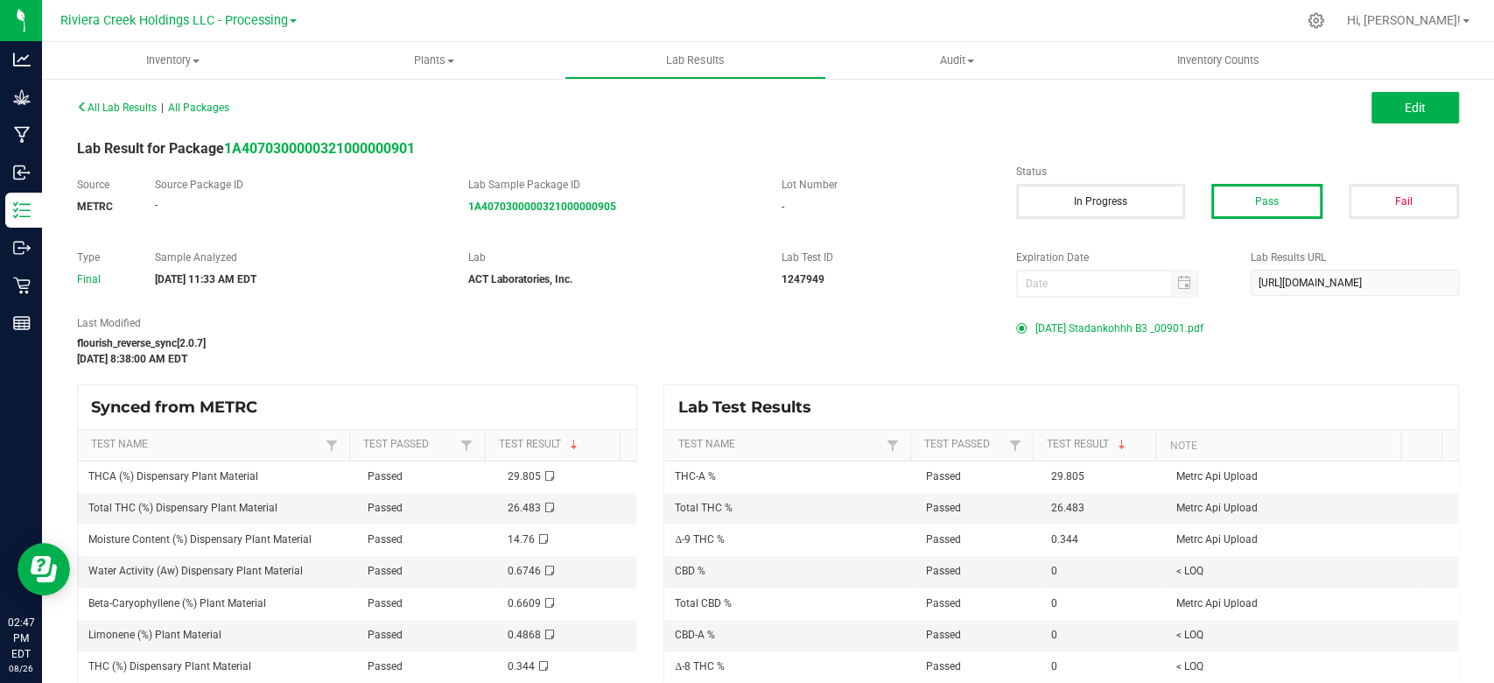
click at [1113, 326] on span "[DATE] Stadankohhh B3 _00901.pdf" at bounding box center [1119, 328] width 168 height 26
click at [170, 62] on span "Inventory" at bounding box center [173, 61] width 262 height 16
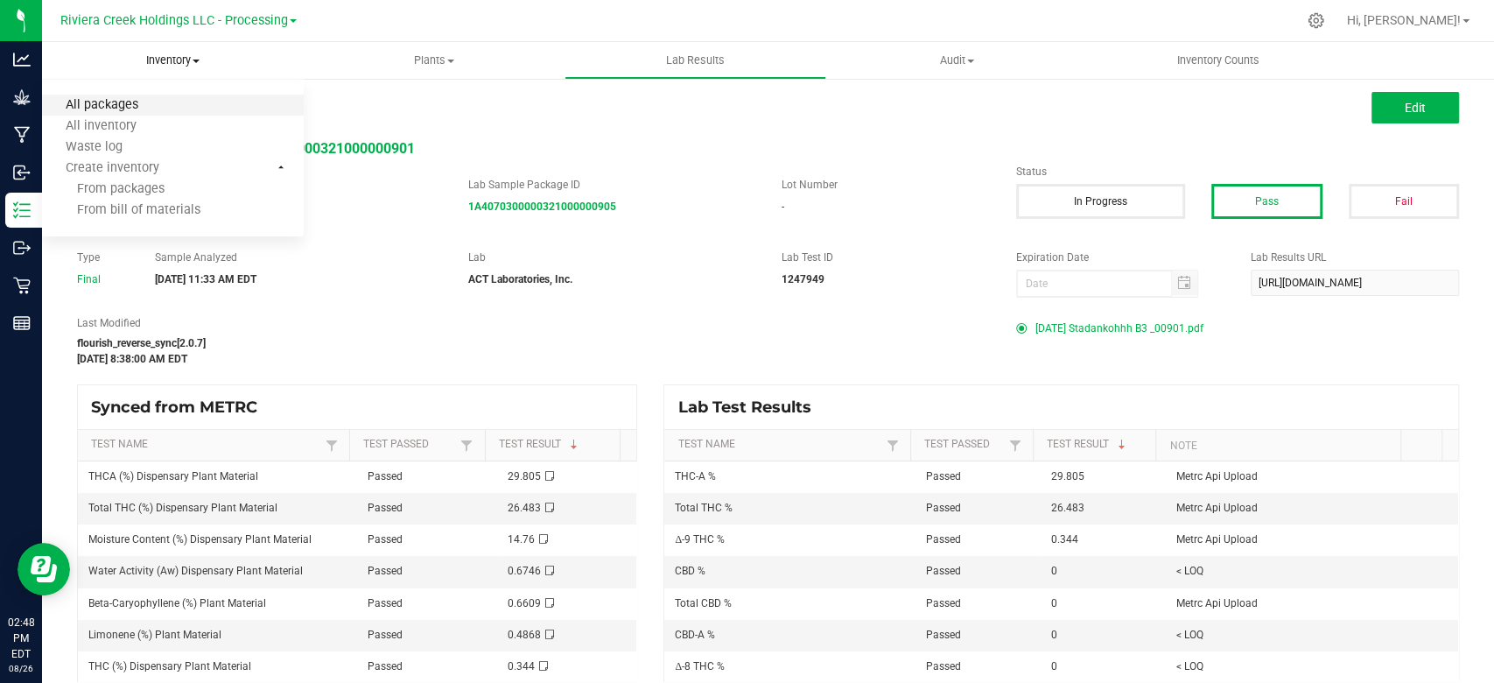
click at [122, 102] on span "All packages" at bounding box center [102, 105] width 120 height 15
